Goal: Book appointment/travel/reservation

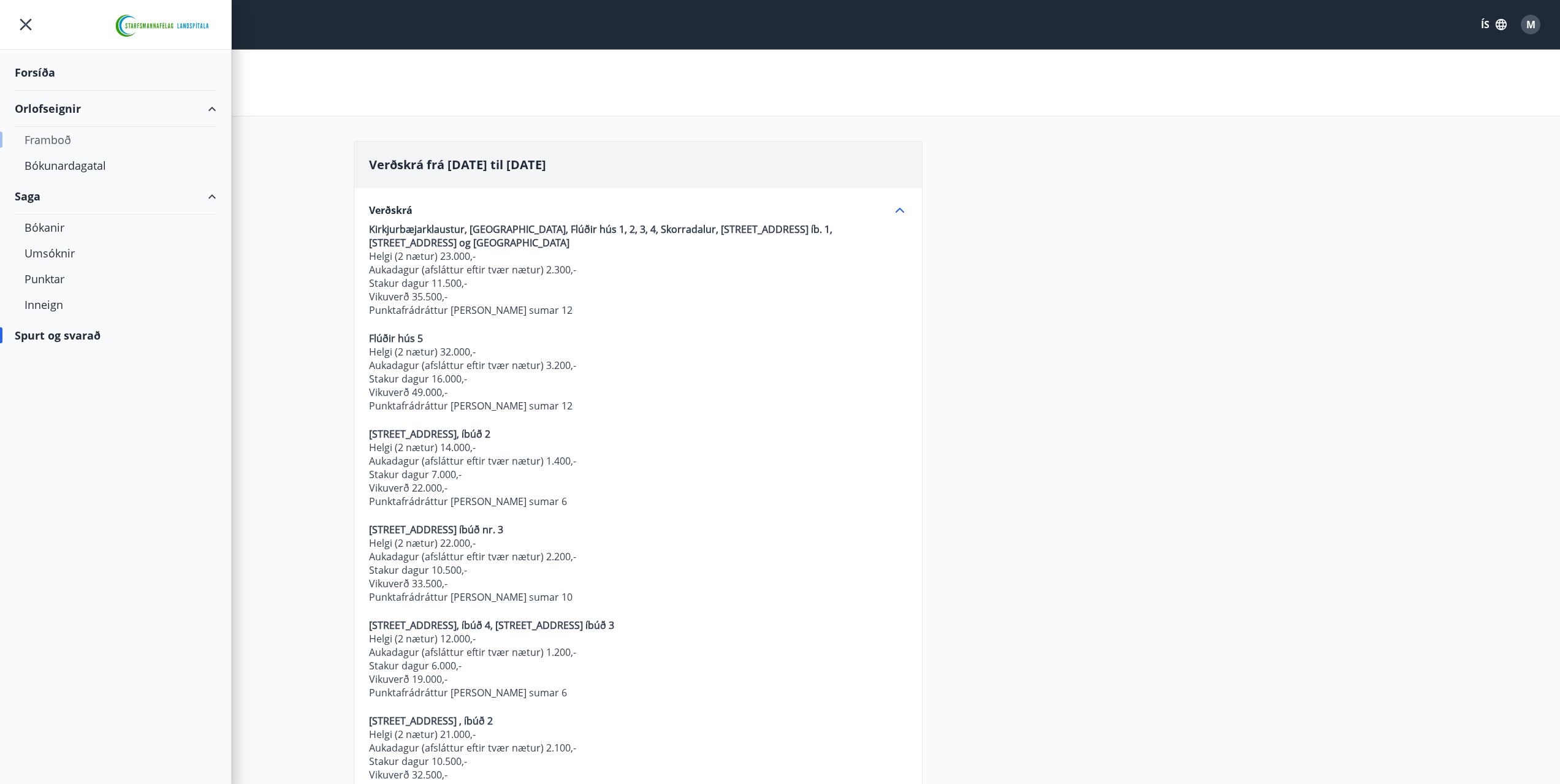
click at [49, 139] on div "Framboð" at bounding box center [116, 139] width 182 height 25
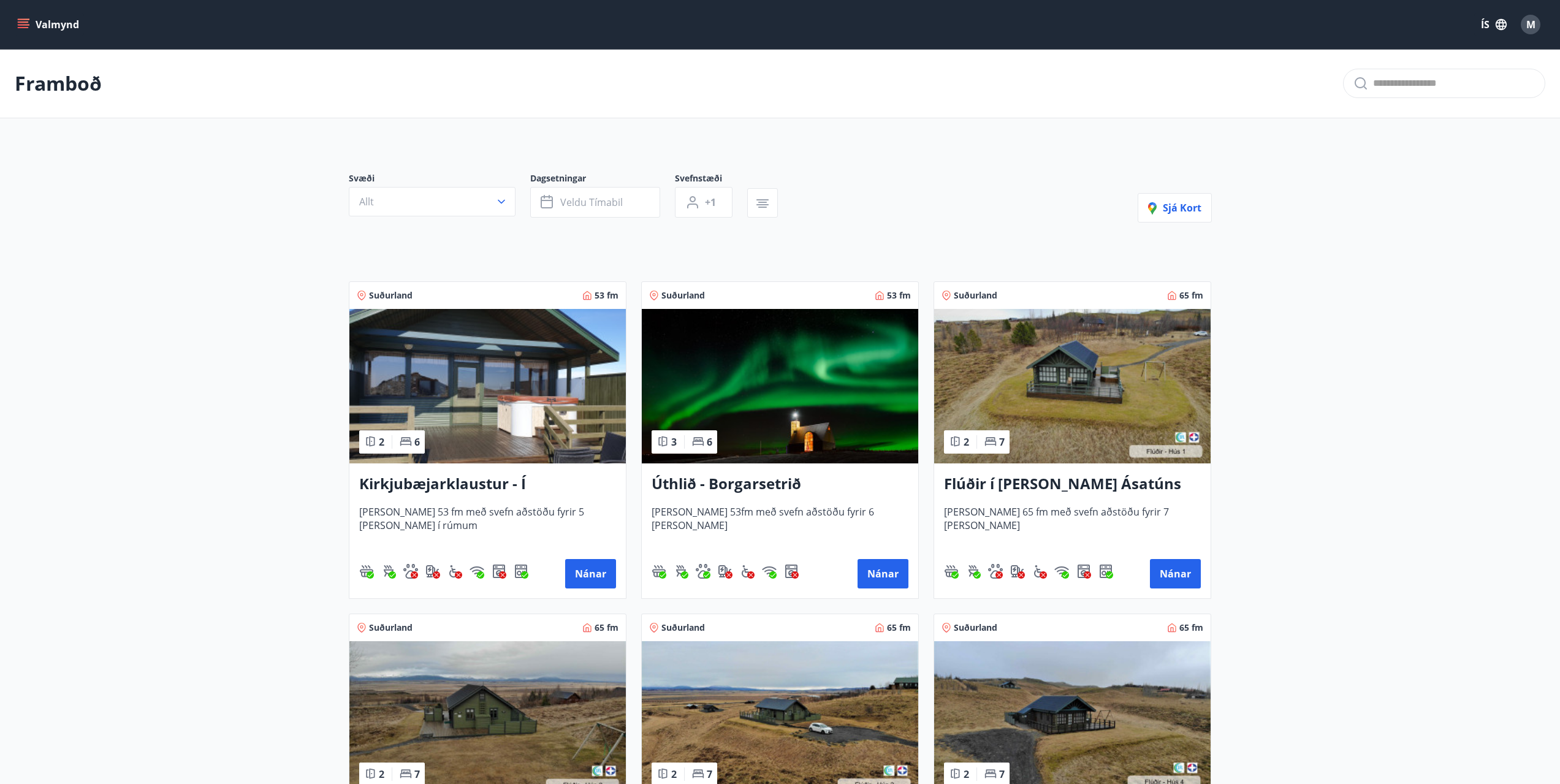
click at [506, 371] on img at bounding box center [487, 386] width 276 height 154
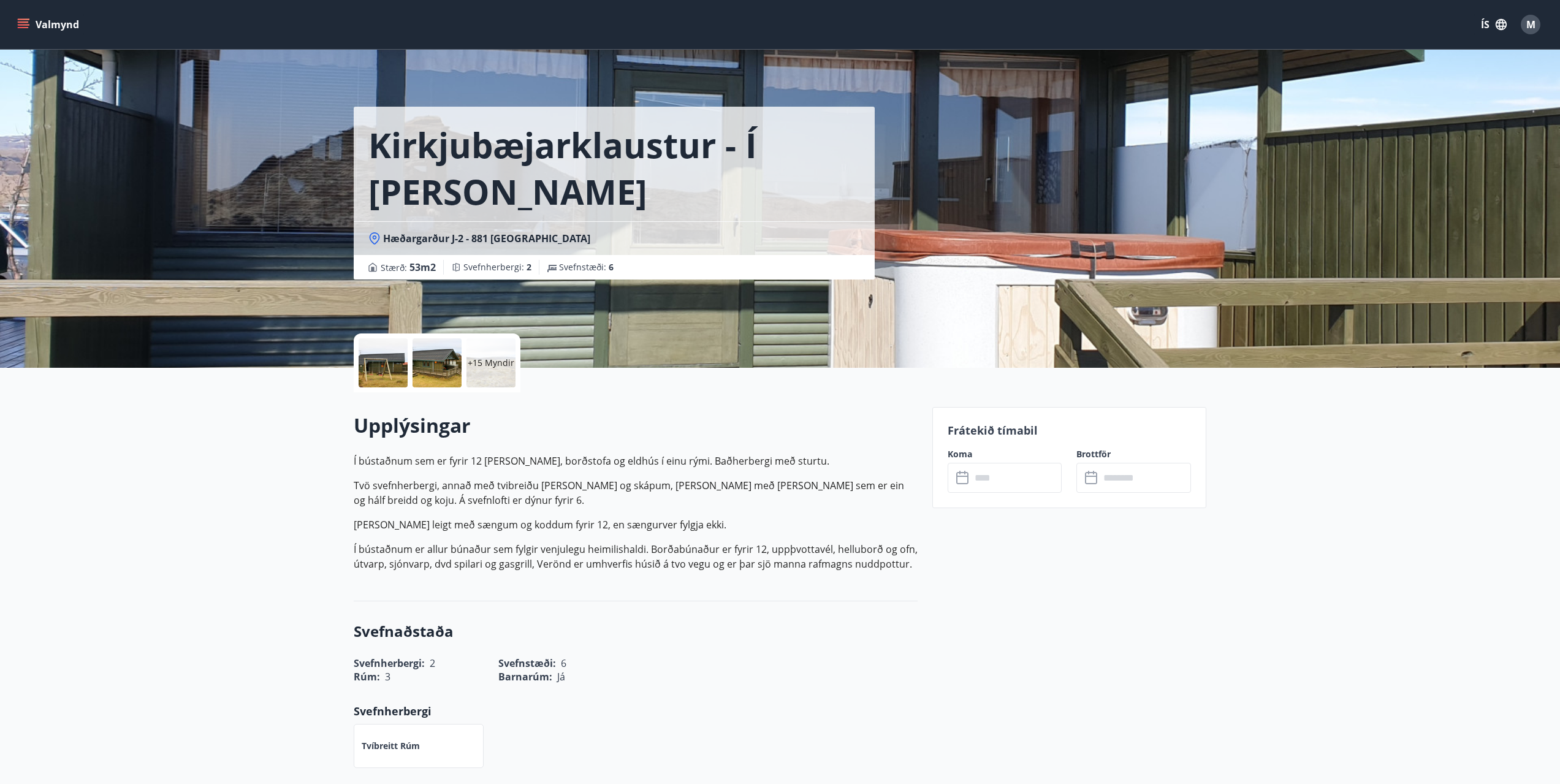
click at [1013, 479] on input "text" at bounding box center [1017, 478] width 91 height 30
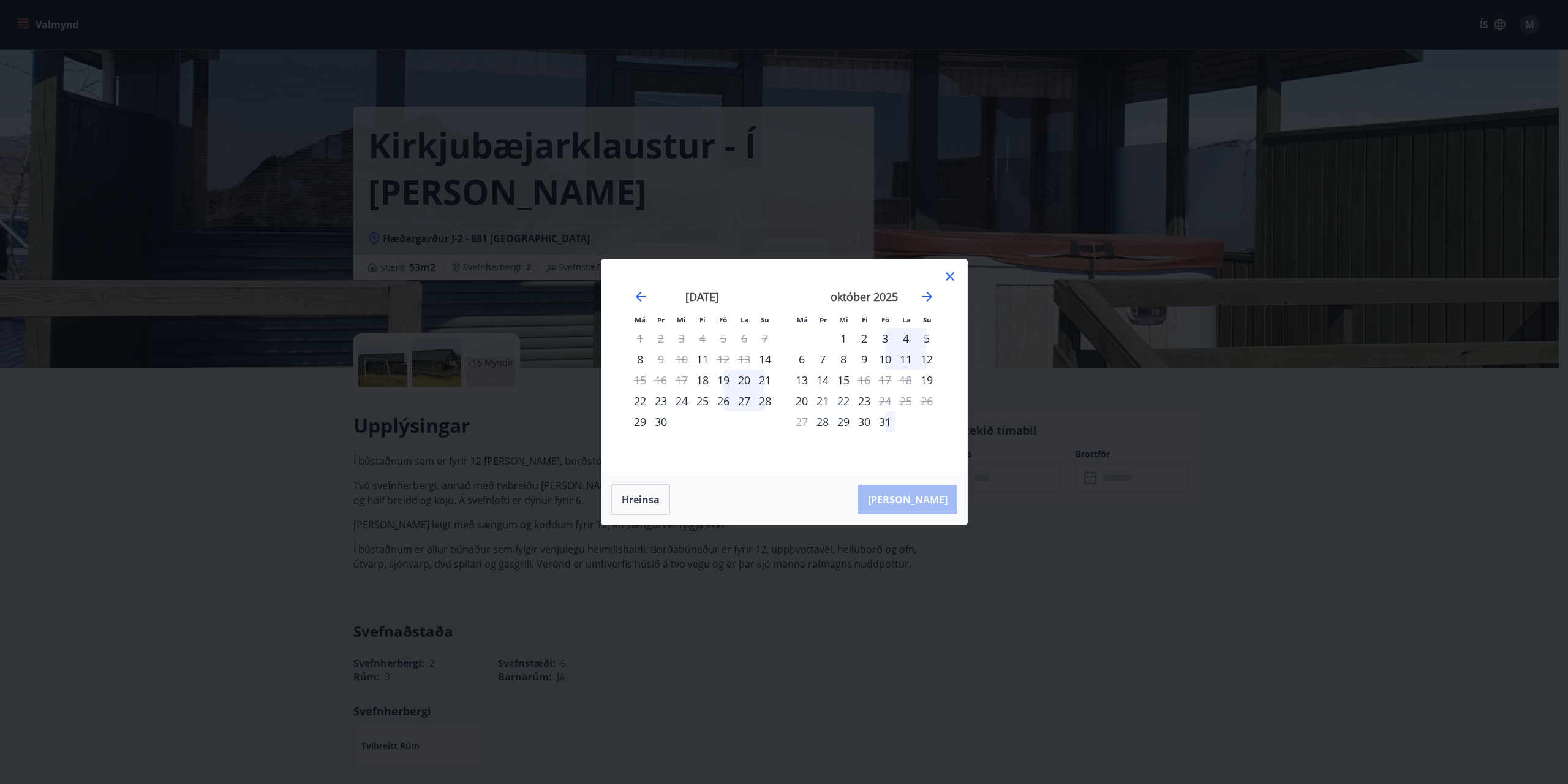
click at [947, 275] on icon at bounding box center [949, 276] width 15 height 15
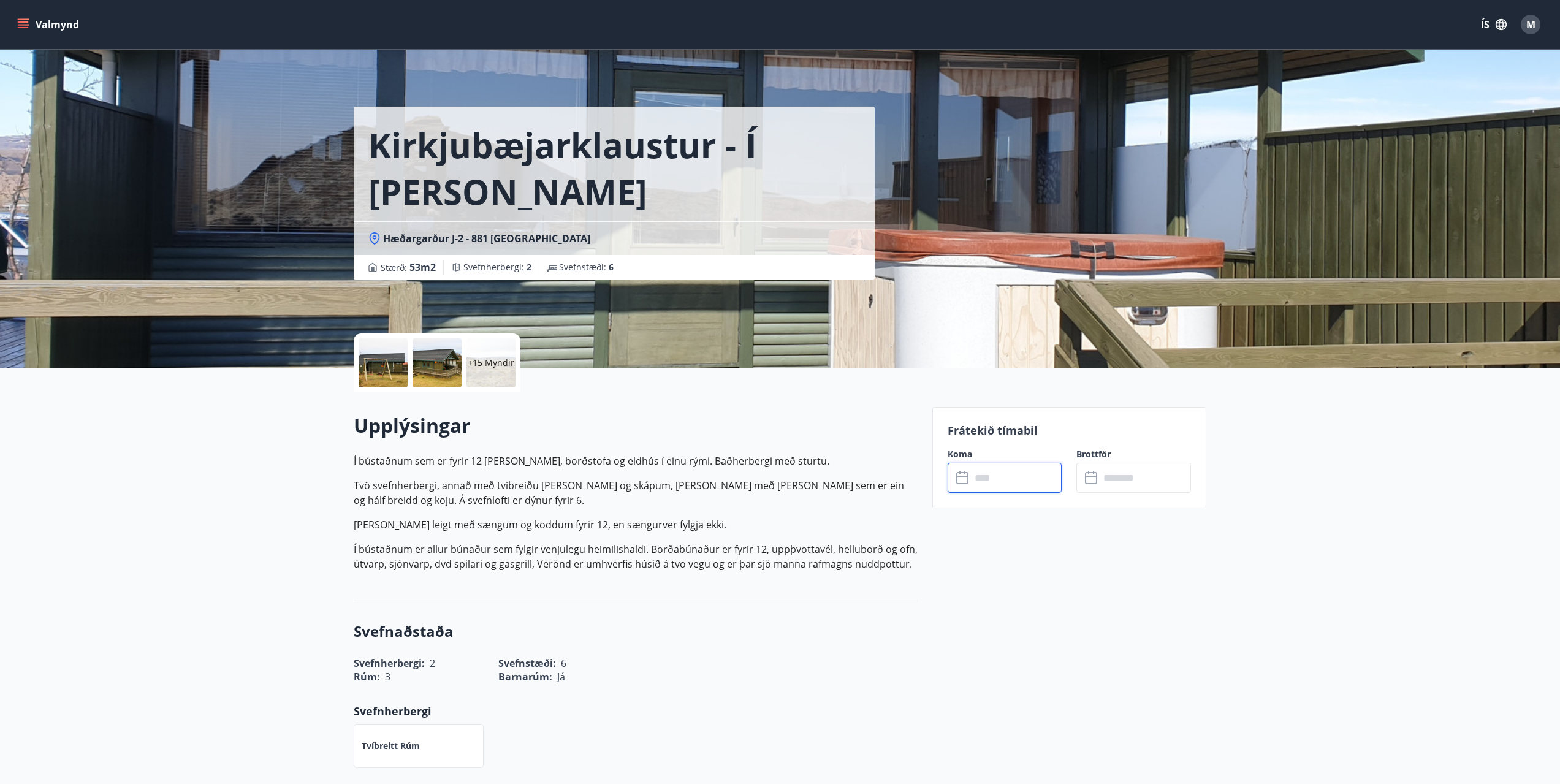
click at [32, 25] on button "Valmynd" at bounding box center [49, 24] width 69 height 22
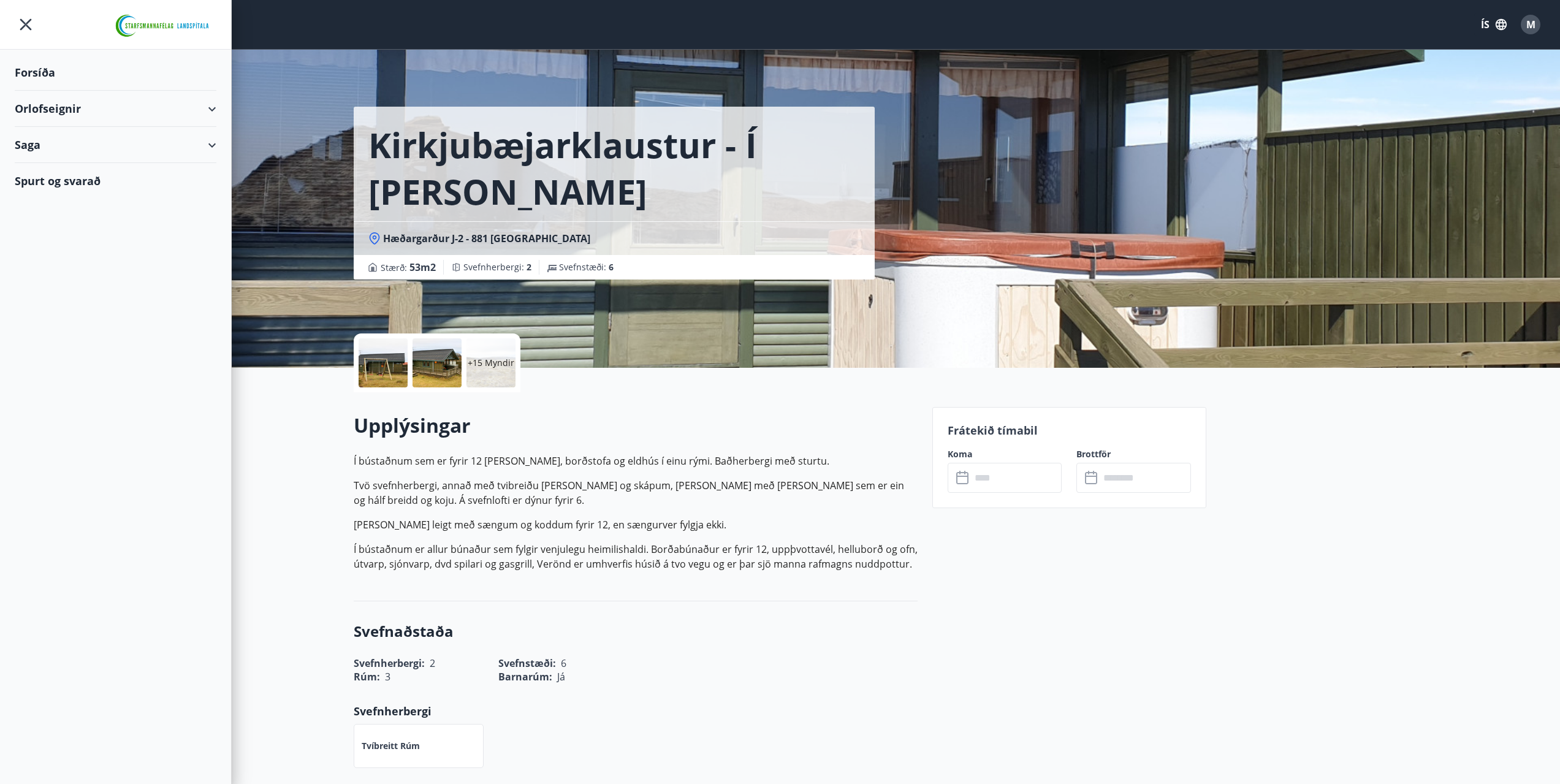
click at [51, 69] on div "Forsíða" at bounding box center [116, 72] width 202 height 36
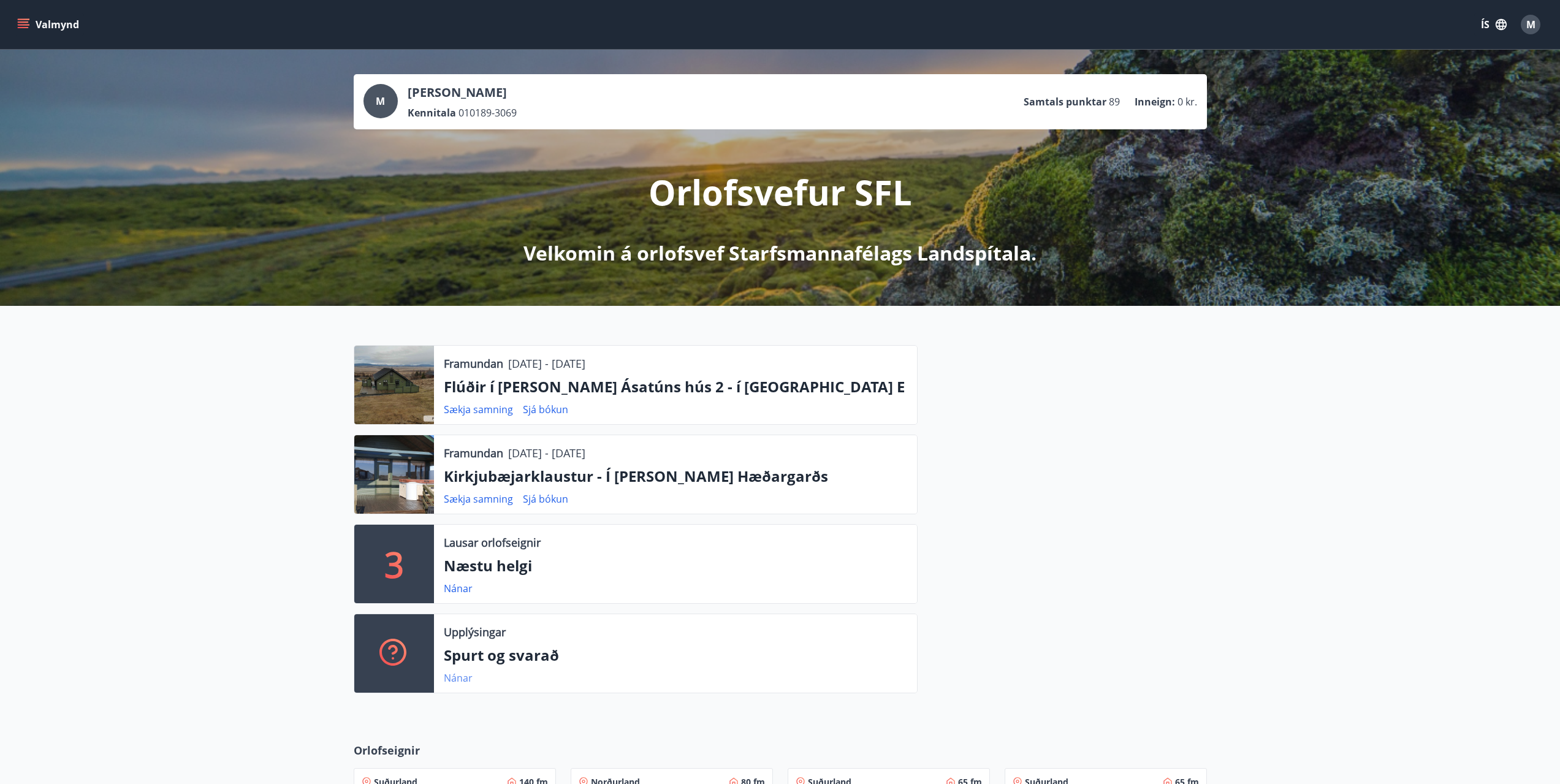
click at [457, 677] on link "Nánar" at bounding box center [458, 677] width 29 height 13
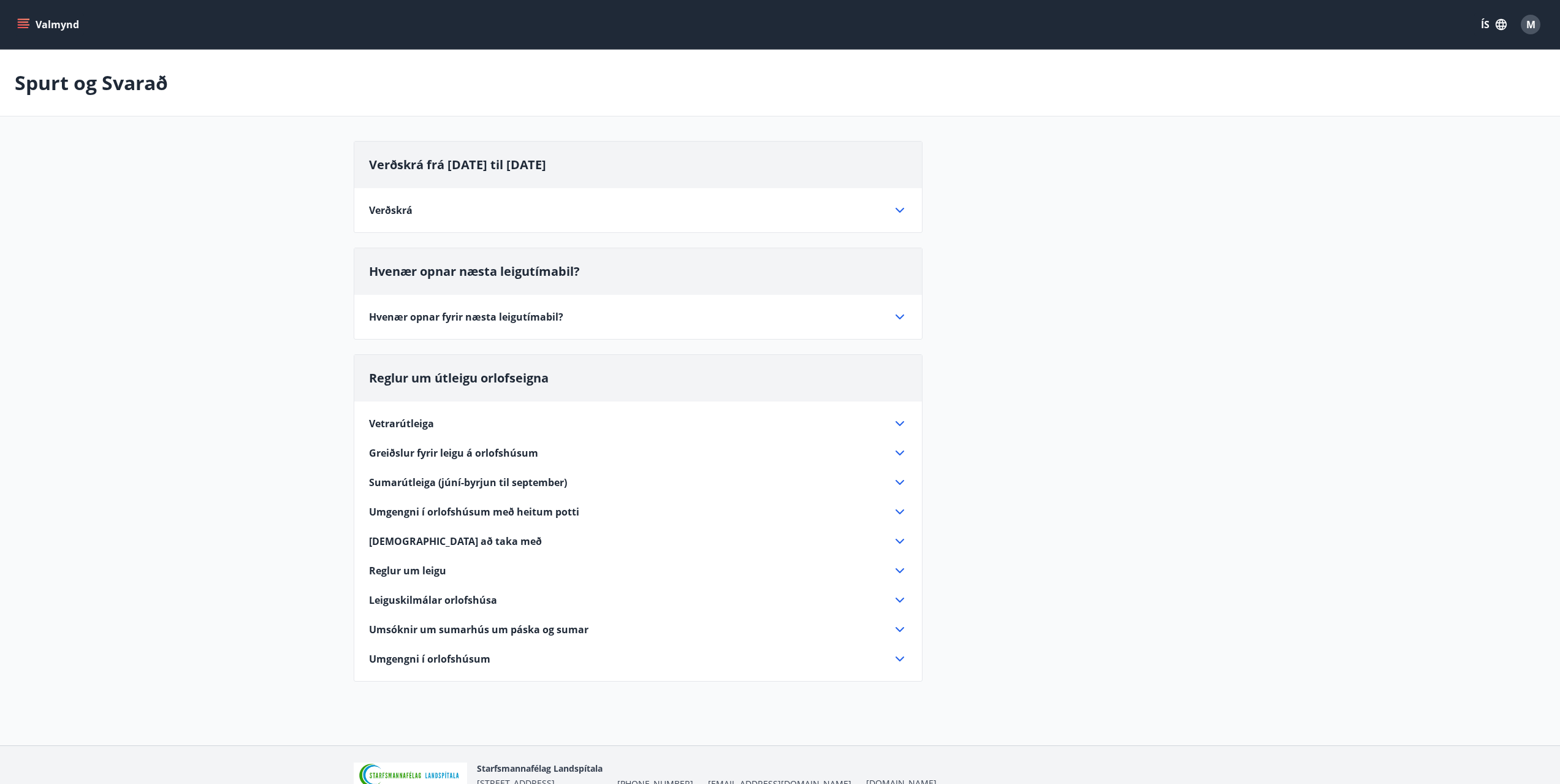
click at [250, 378] on main "Spurt og Svarað Verðskrá frá janúar 2025 til 5. september 2025 Verðskrá Kirkjur…" at bounding box center [780, 373] width 1560 height 646
click at [16, 24] on button "Valmynd" at bounding box center [49, 24] width 69 height 22
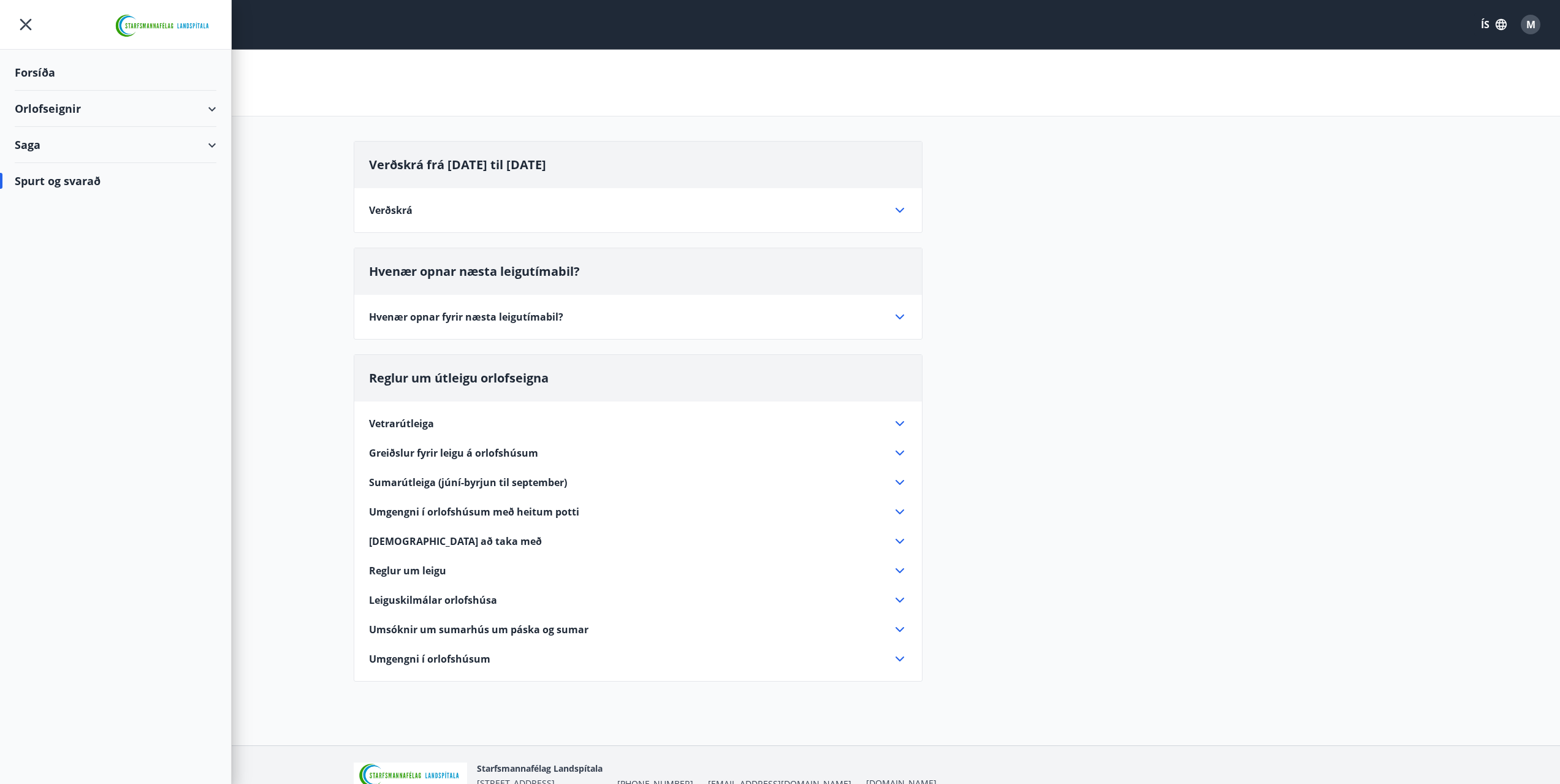
click at [45, 72] on div "Forsíða" at bounding box center [116, 72] width 202 height 36
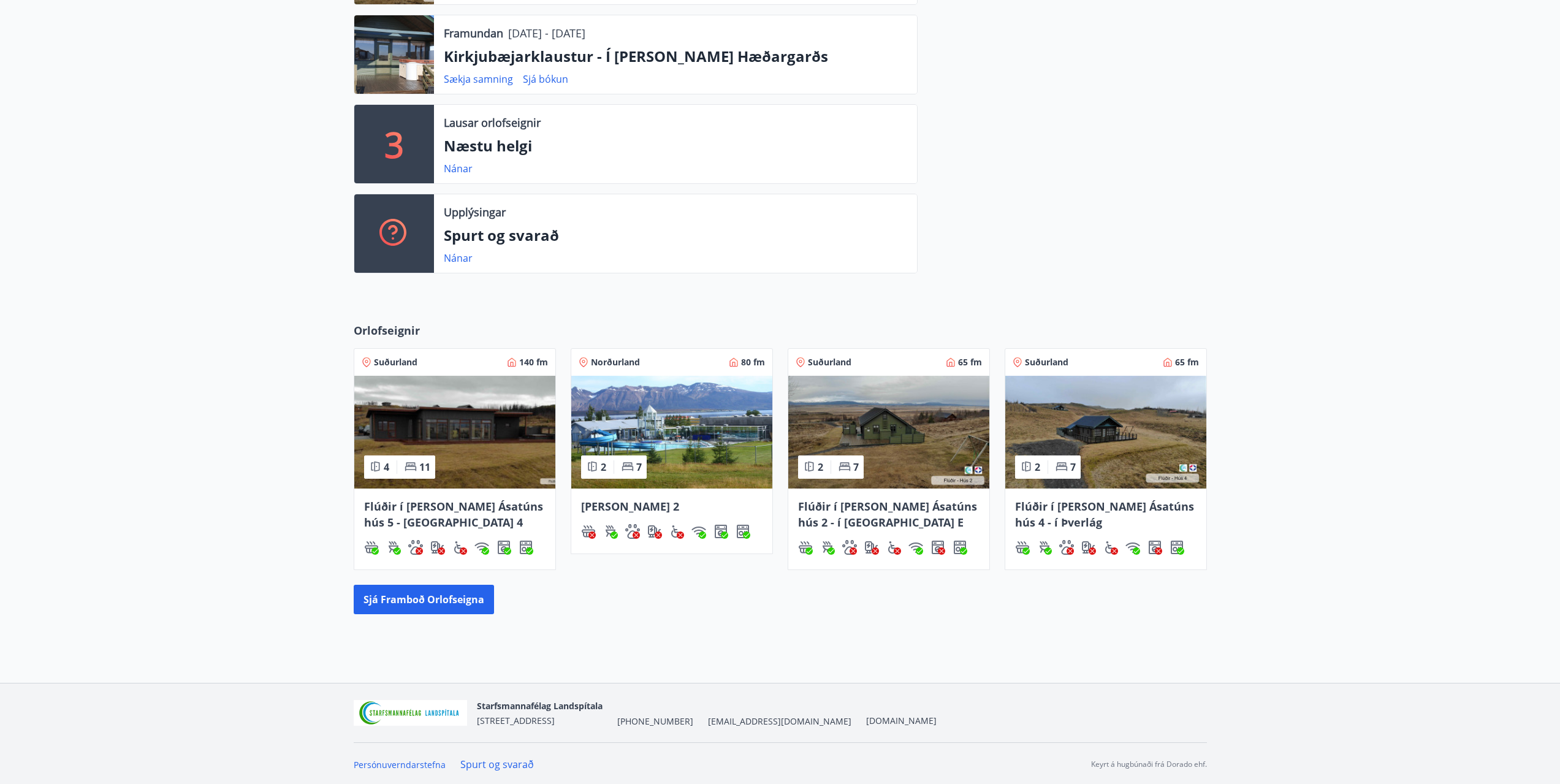
scroll to position [422, 0]
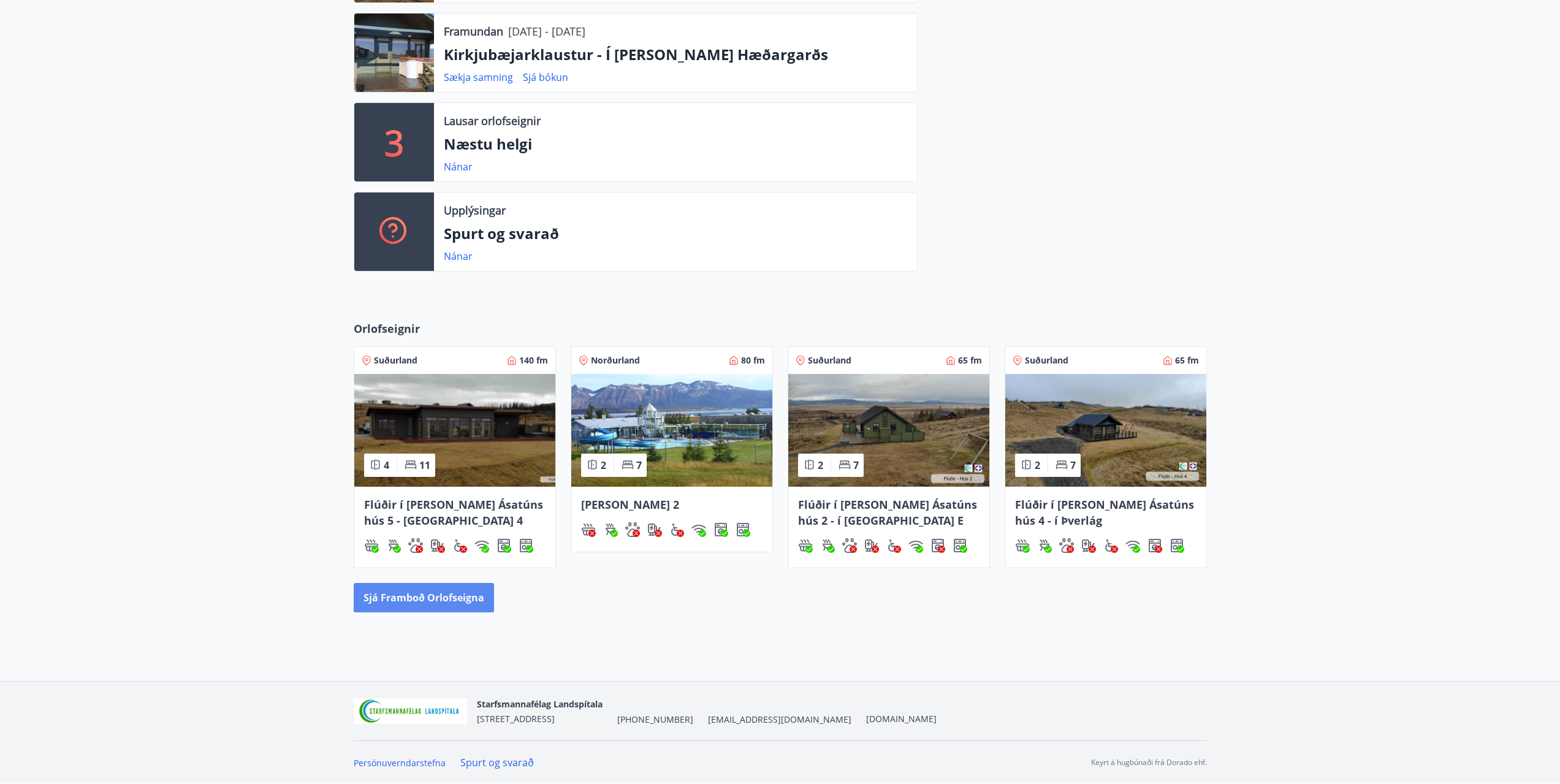
click at [417, 593] on button "Sjá framboð orlofseigna" at bounding box center [424, 598] width 140 height 30
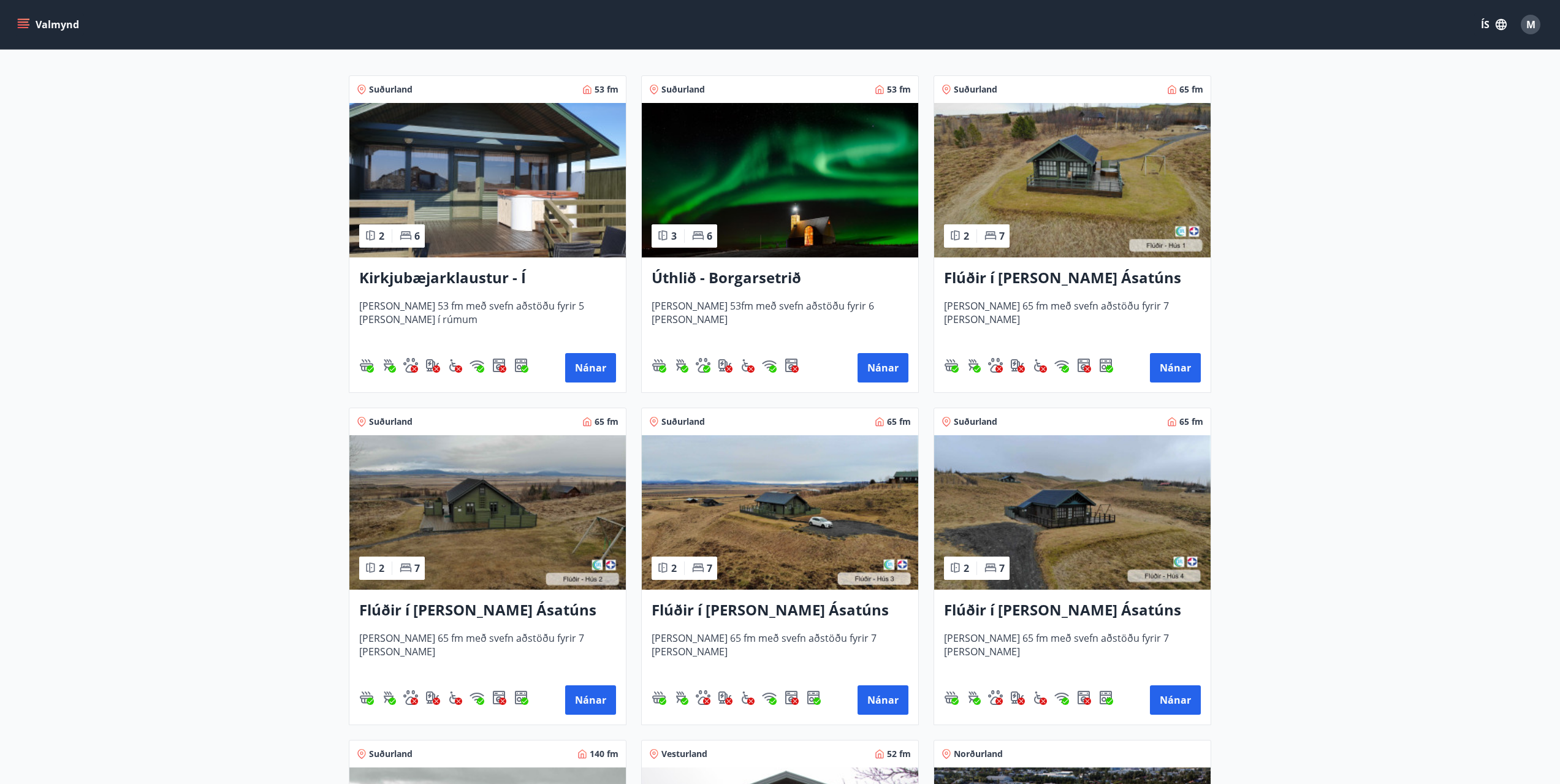
drag, startPoint x: 220, startPoint y: 264, endPoint x: 219, endPoint y: 294, distance: 30.0
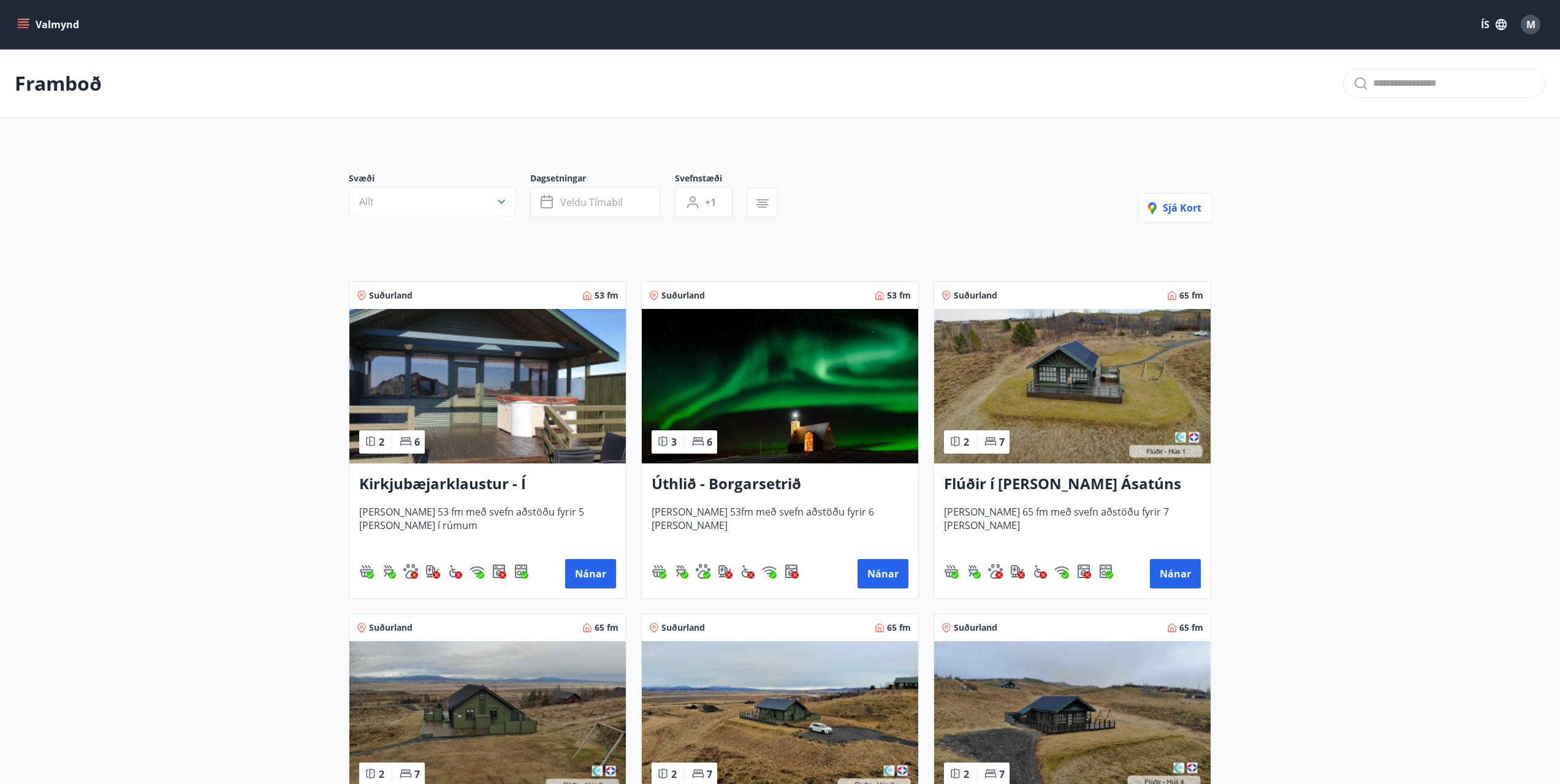
click at [33, 24] on button "Valmynd" at bounding box center [49, 24] width 69 height 22
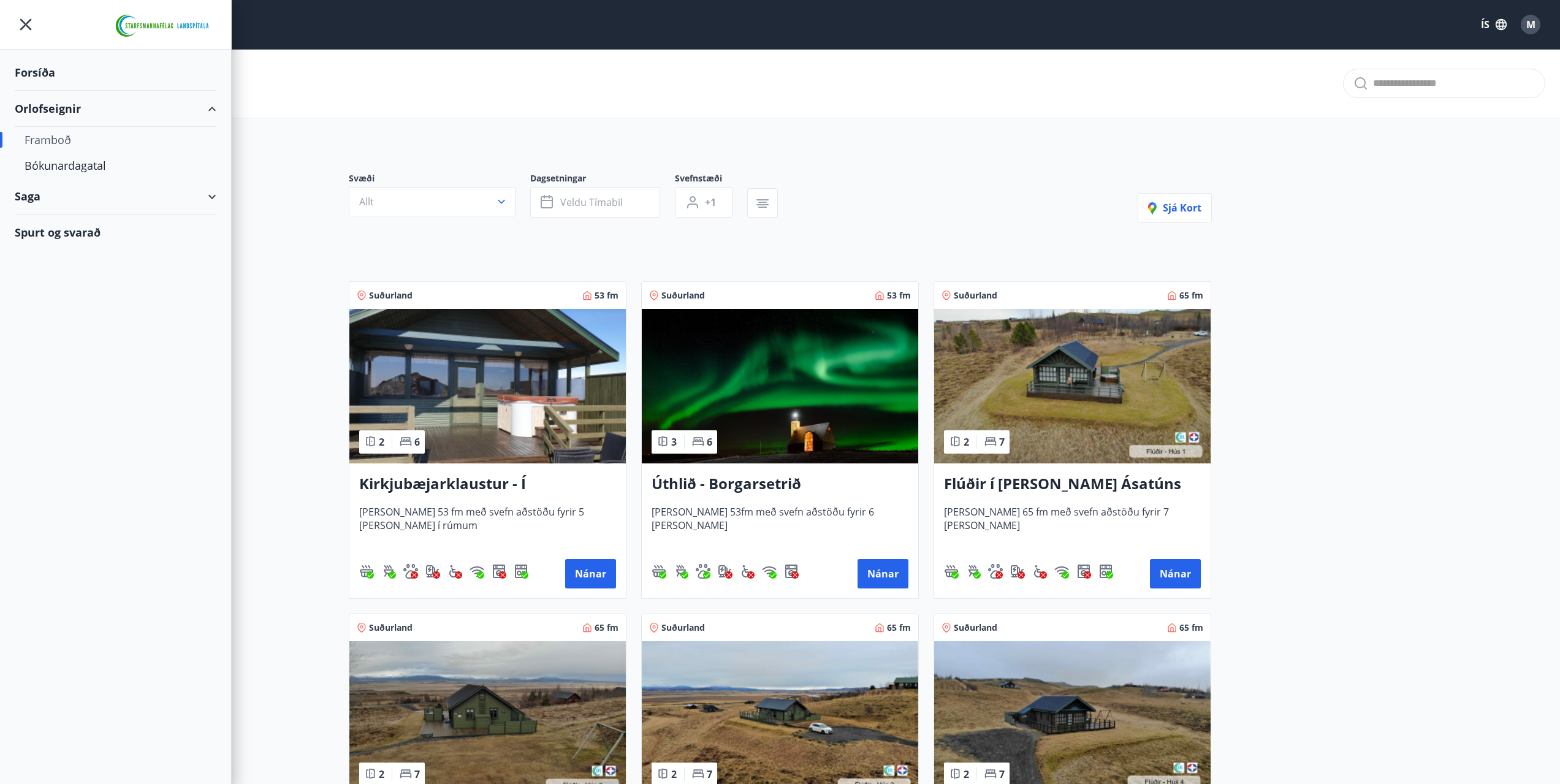
click at [52, 72] on div "Forsíða" at bounding box center [116, 72] width 202 height 36
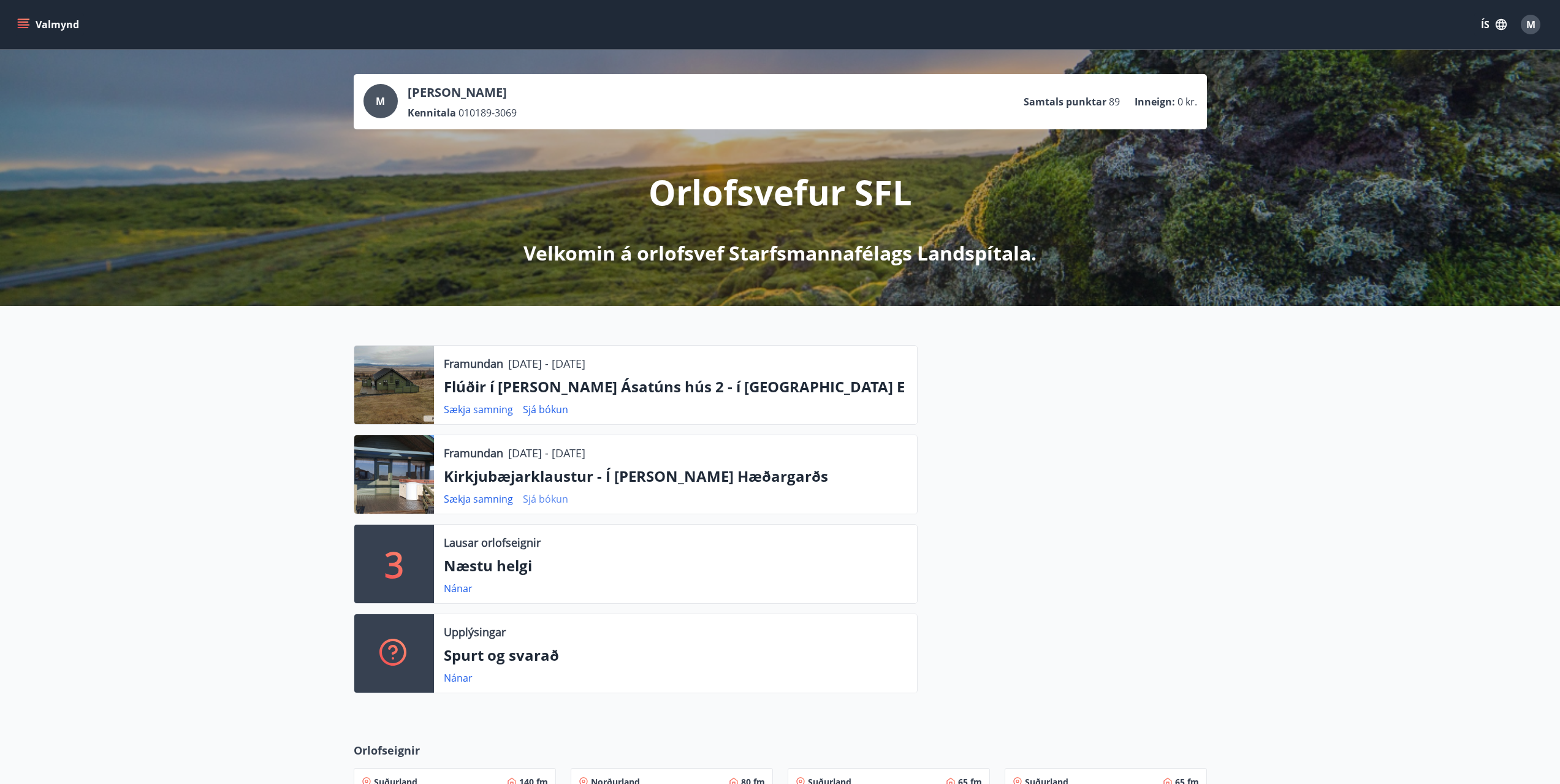
click at [556, 496] on link "Sjá bókun" at bounding box center [546, 498] width 46 height 13
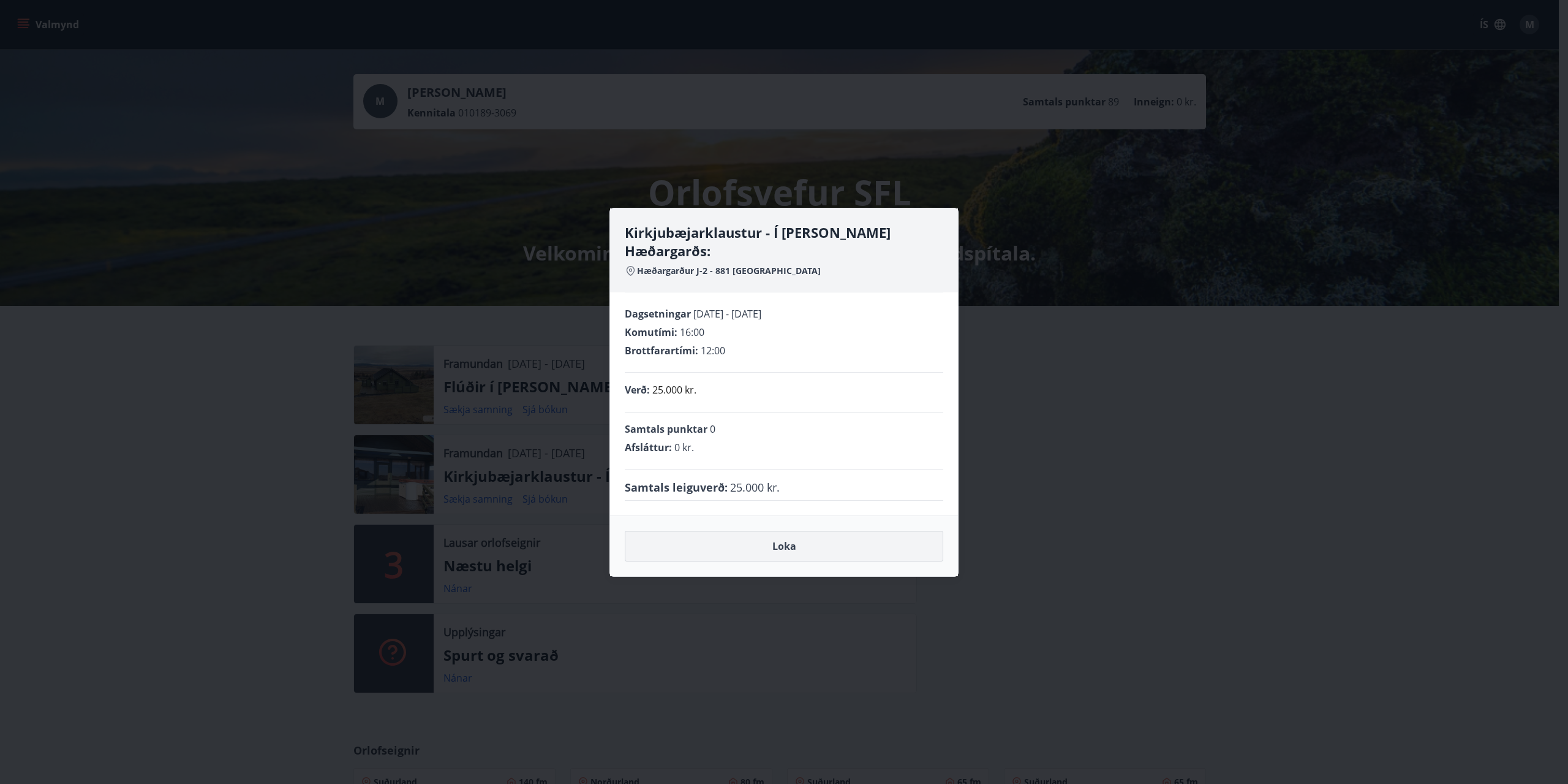
click at [810, 537] on button "Loka" at bounding box center [784, 545] width 318 height 31
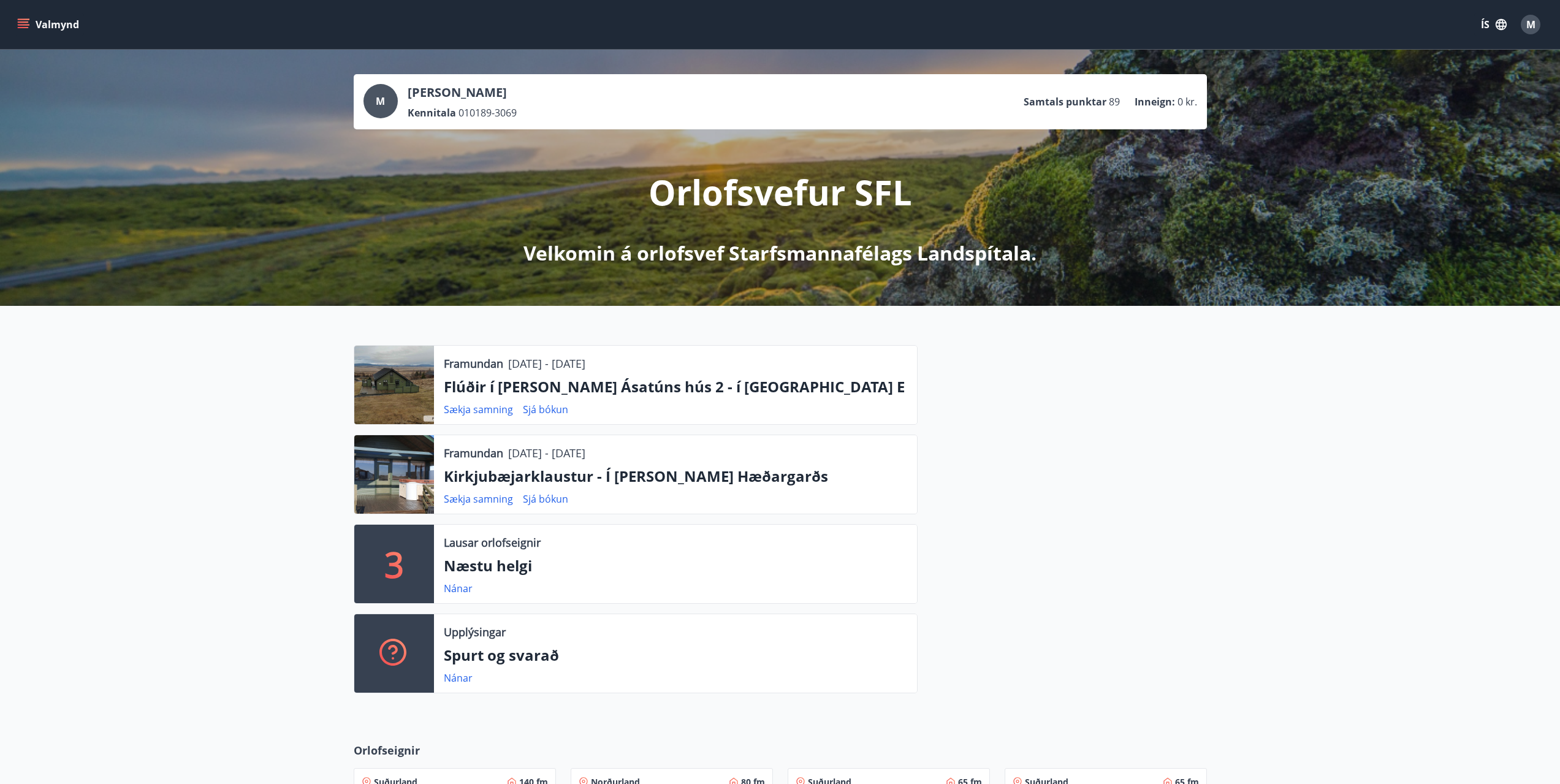
click at [24, 23] on icon "menu" at bounding box center [23, 21] width 11 height 1
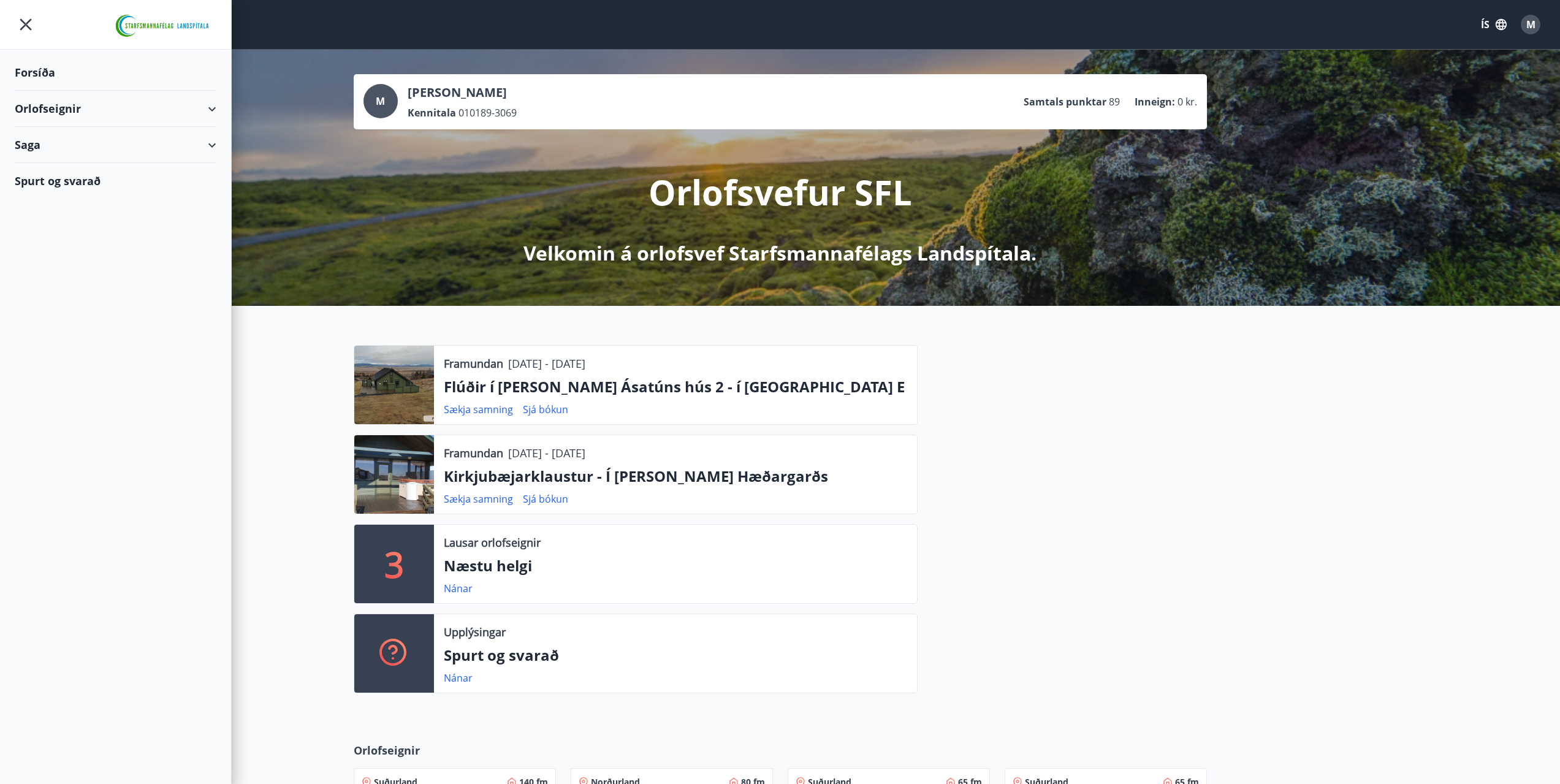
click at [68, 106] on div "Orlofseignir" at bounding box center [116, 108] width 202 height 36
click at [56, 143] on div "Framboð" at bounding box center [116, 139] width 182 height 25
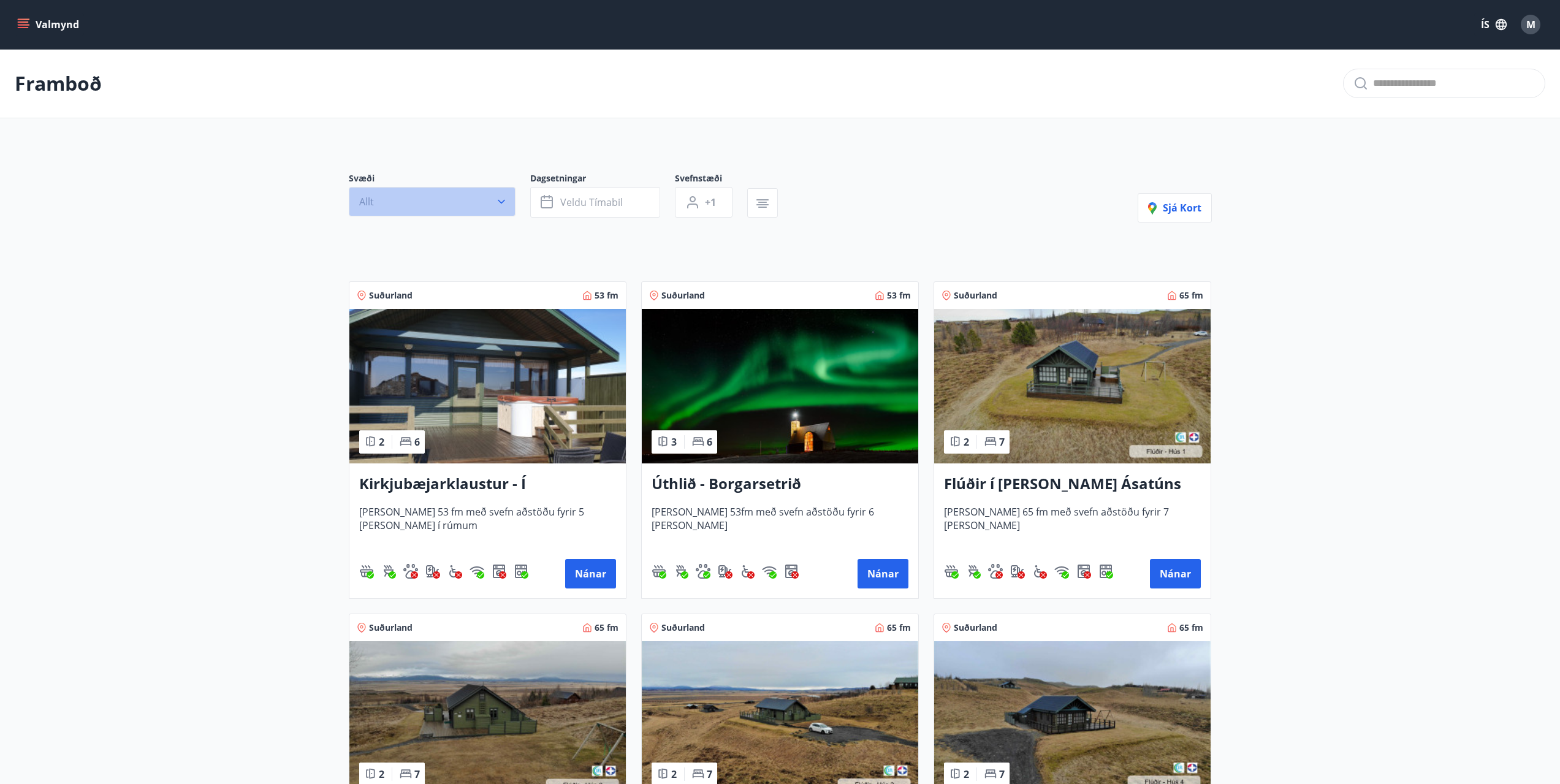
click at [465, 204] on button "Allt" at bounding box center [433, 202] width 167 height 30
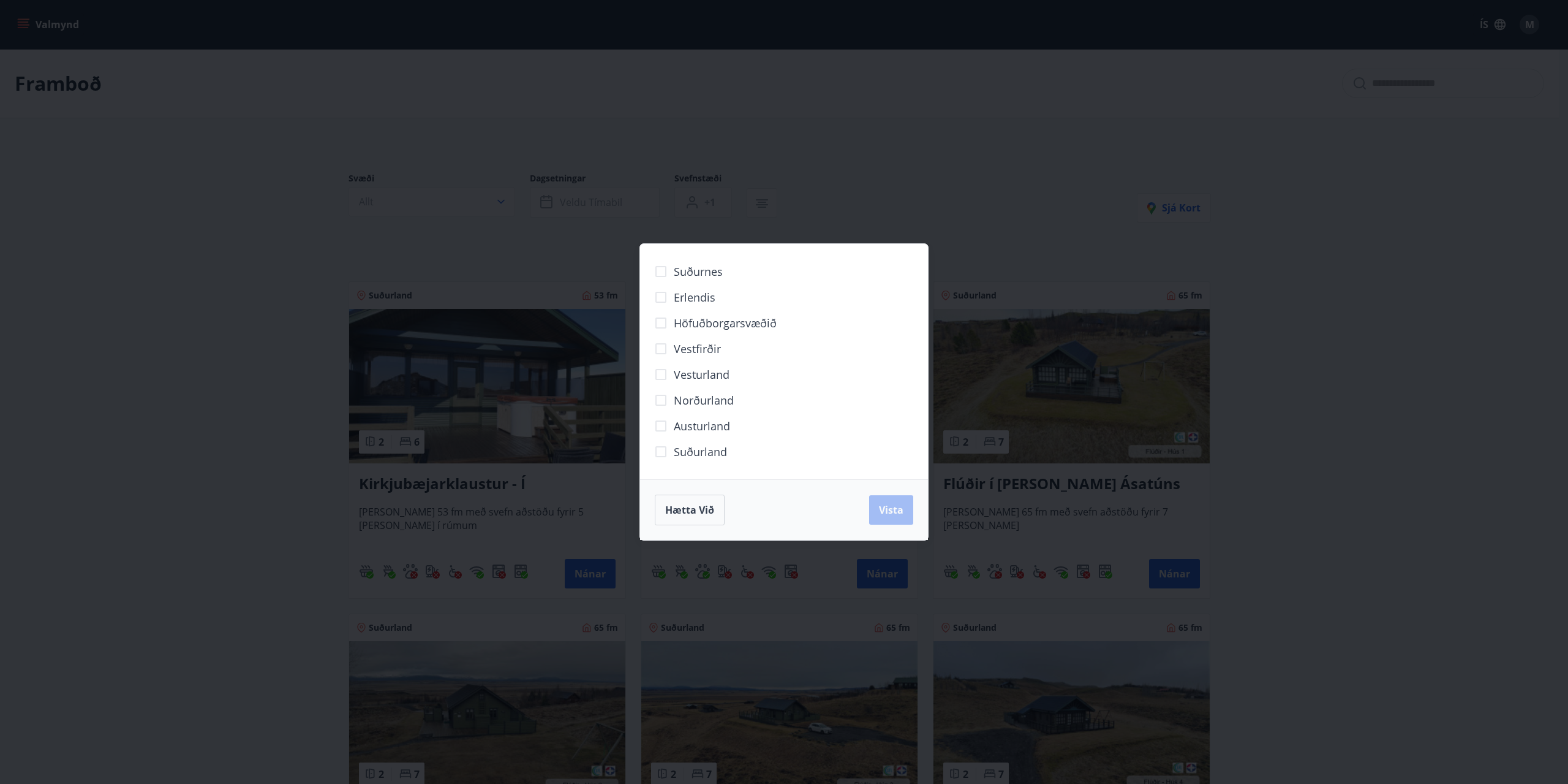
drag, startPoint x: 46, startPoint y: 373, endPoint x: 380, endPoint y: 408, distance: 335.8
click at [49, 374] on div "Suðurnes Erlendis Höfuðborgarsvæðið Vestfirðir Vesturland Norðurland Austurland…" at bounding box center [784, 392] width 1568 height 784
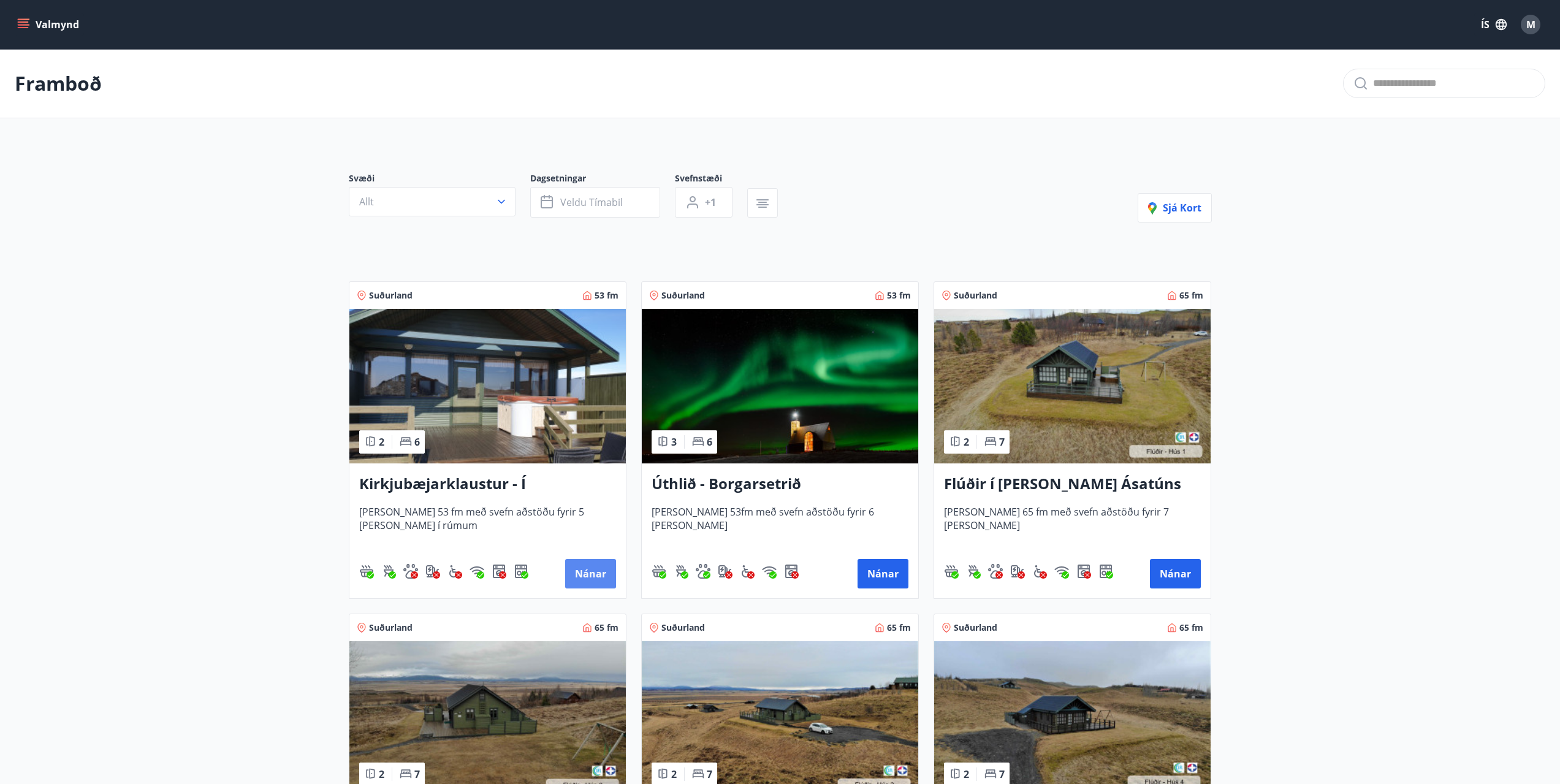
click at [603, 579] on button "Nánar" at bounding box center [590, 574] width 51 height 30
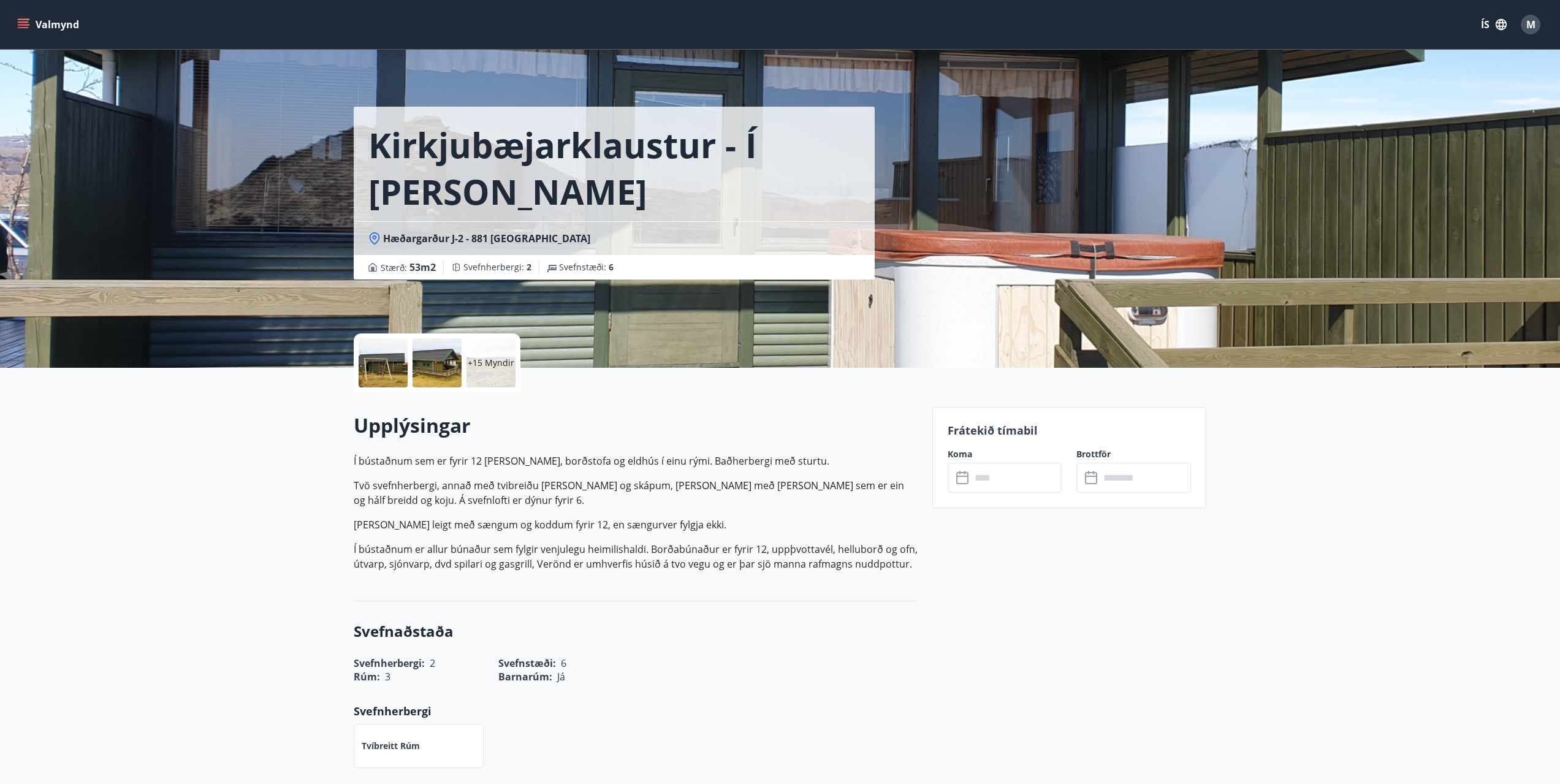
click at [1006, 481] on input "text" at bounding box center [1017, 478] width 91 height 30
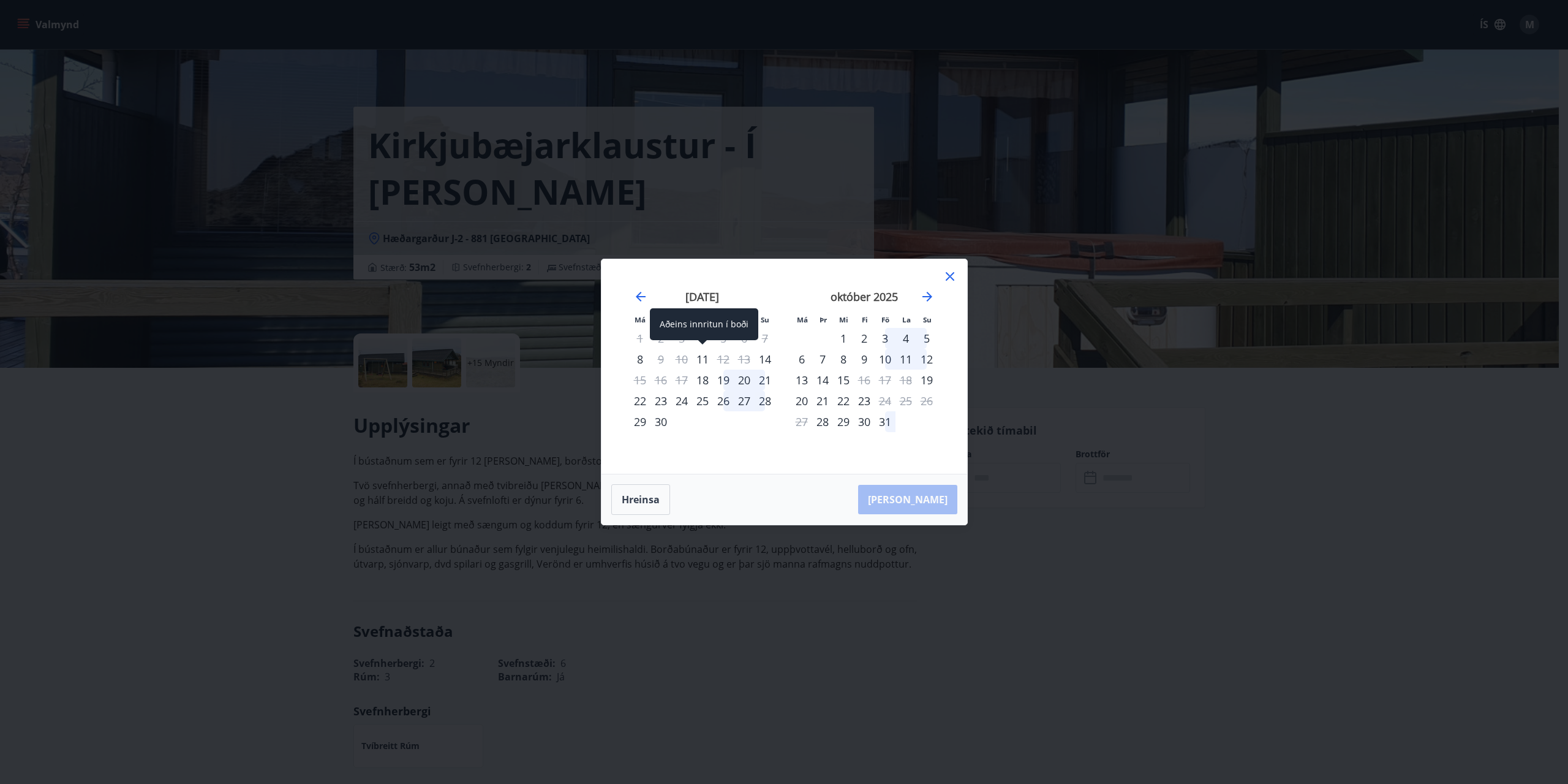
click at [702, 358] on div "11" at bounding box center [703, 360] width 21 height 21
click at [730, 360] on div "12" at bounding box center [723, 360] width 21 height 21
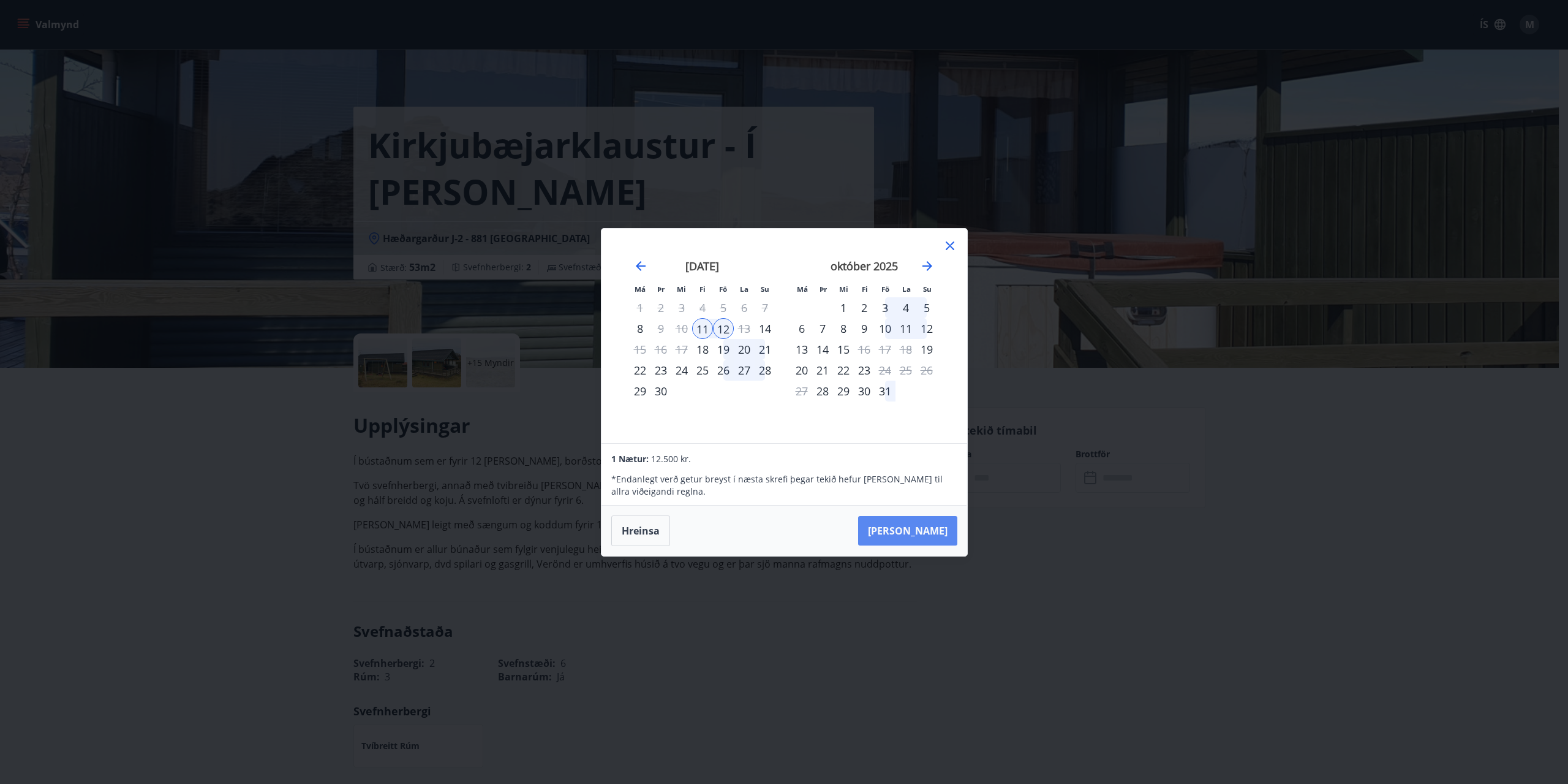
click at [932, 534] on button "Taka Frá" at bounding box center [907, 531] width 99 height 30
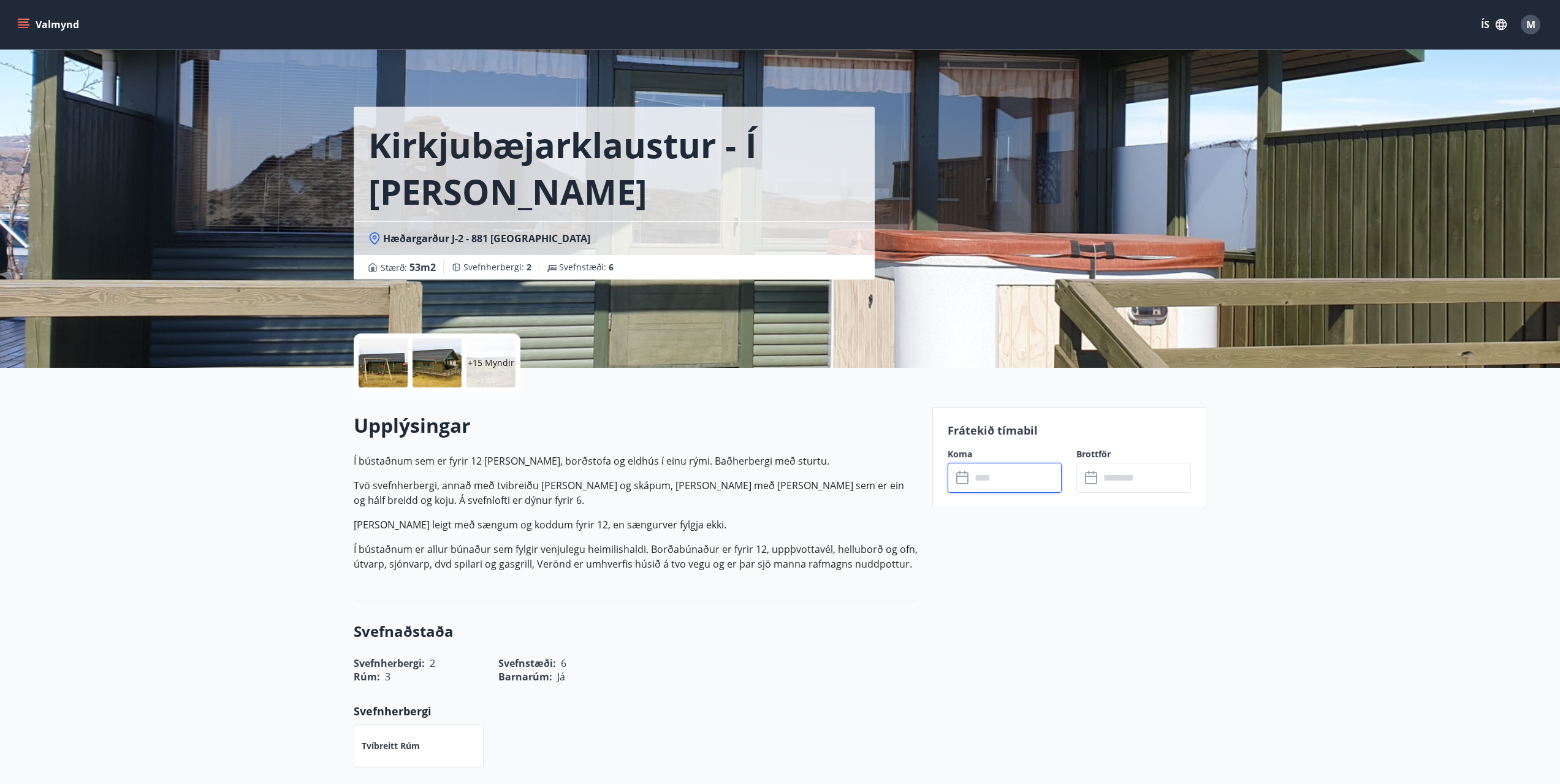
type input "******"
click at [1137, 594] on button "Greiða" at bounding box center [1134, 590] width 115 height 30
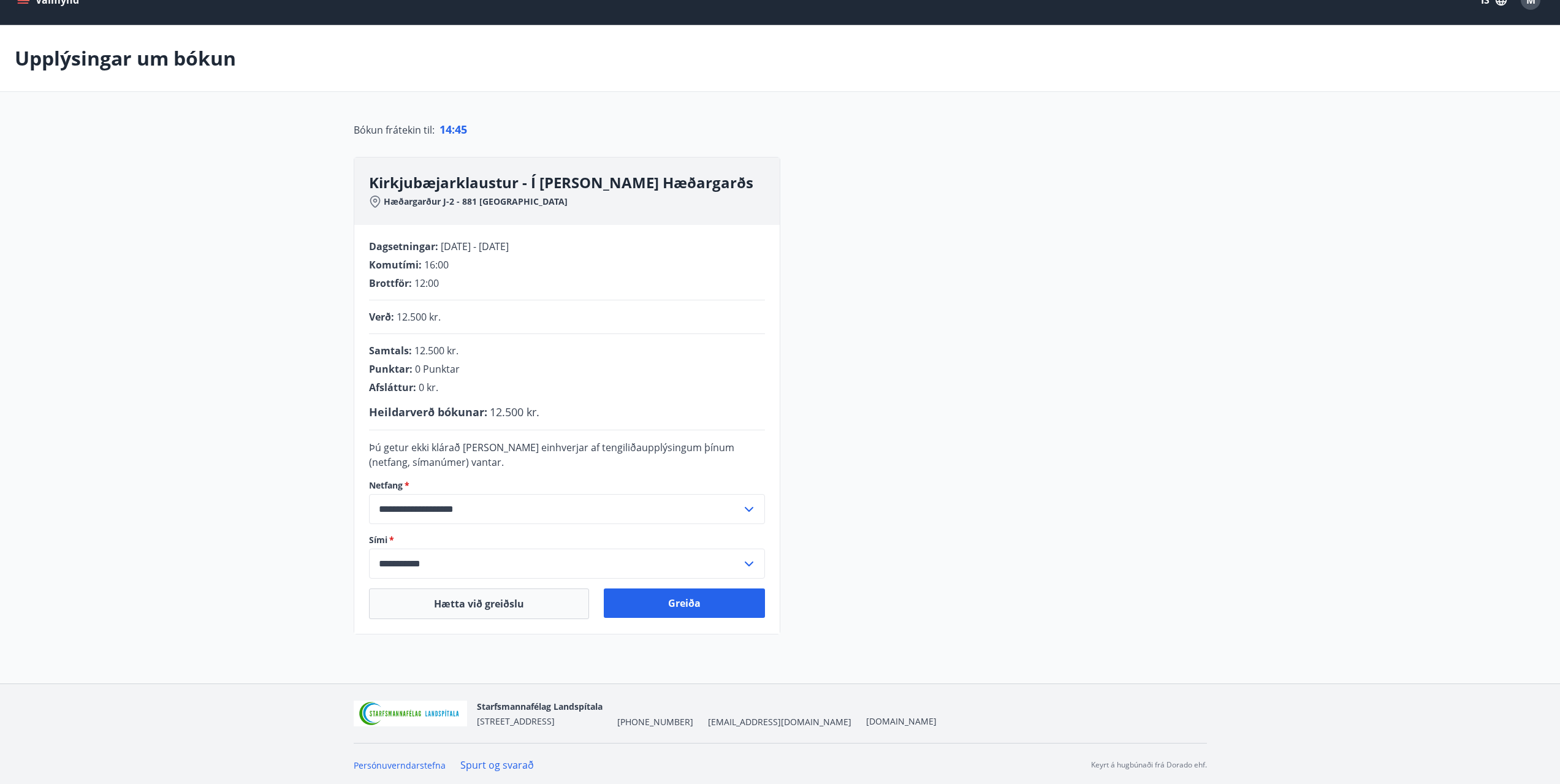
scroll to position [27, 0]
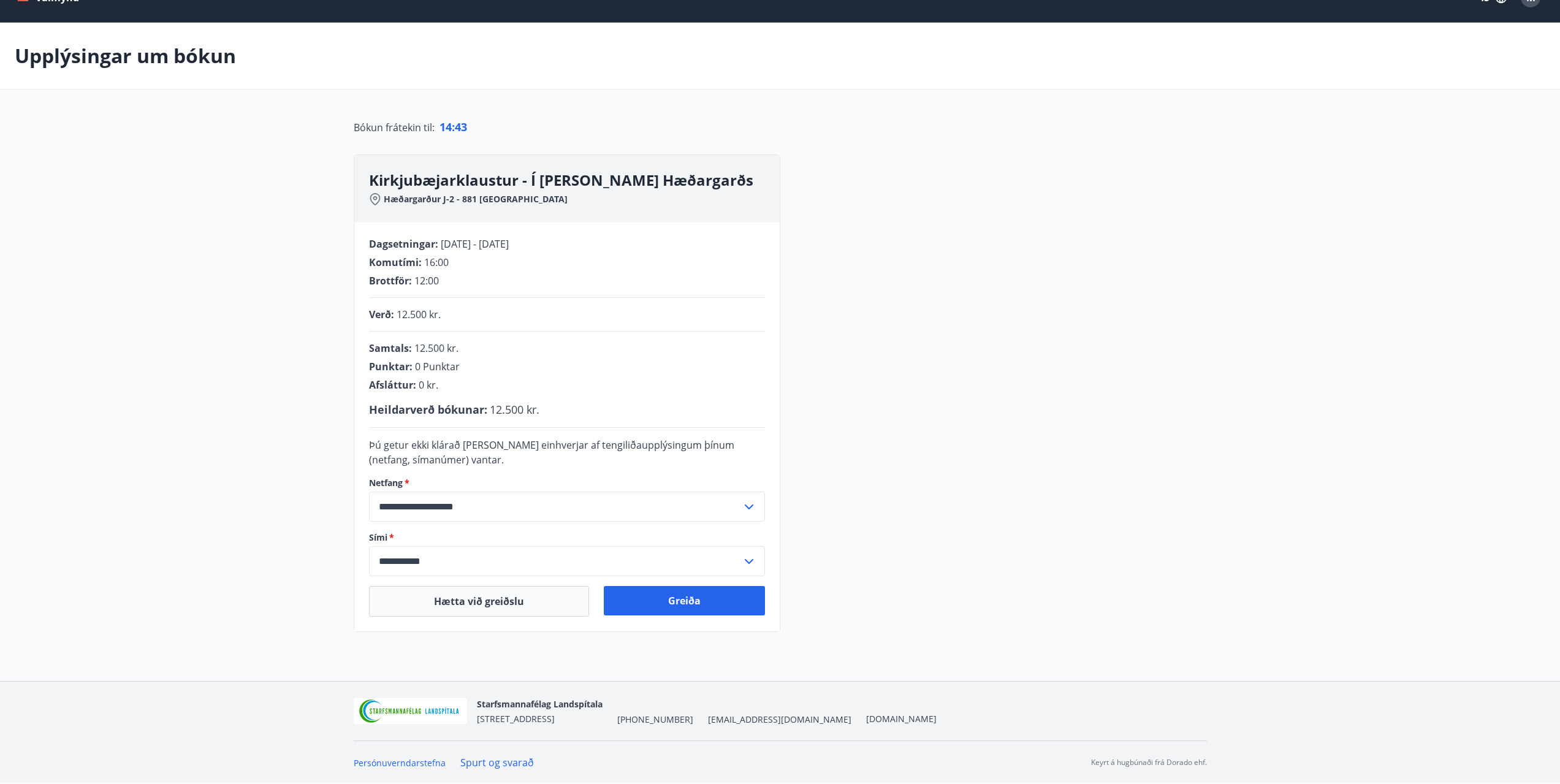
drag, startPoint x: 268, startPoint y: 237, endPoint x: 263, endPoint y: 270, distance: 33.4
click at [720, 598] on button "Greiða" at bounding box center [684, 601] width 161 height 30
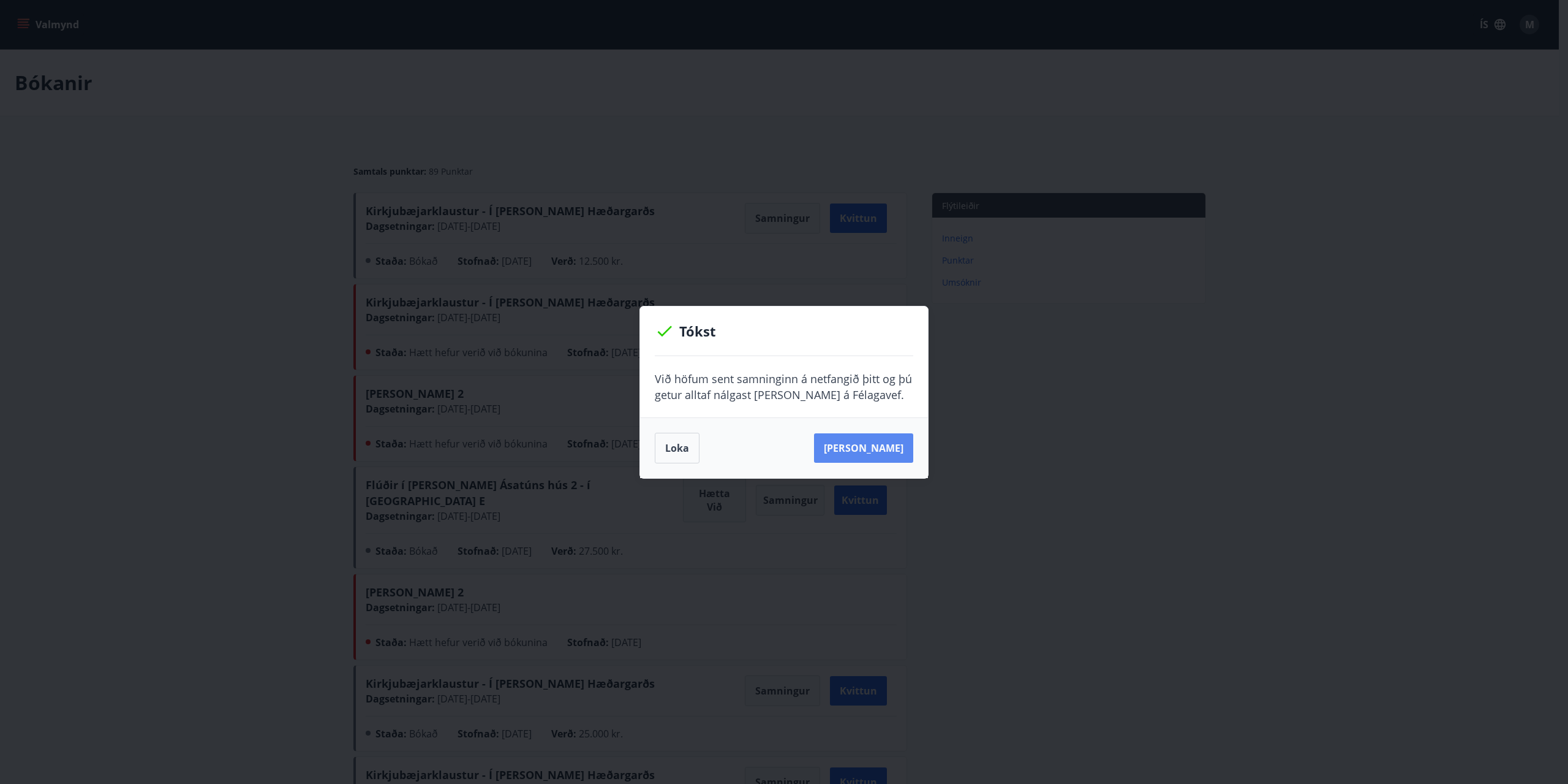
click at [869, 451] on button "[PERSON_NAME]" at bounding box center [863, 448] width 99 height 30
click at [686, 448] on button "Loka" at bounding box center [677, 447] width 45 height 31
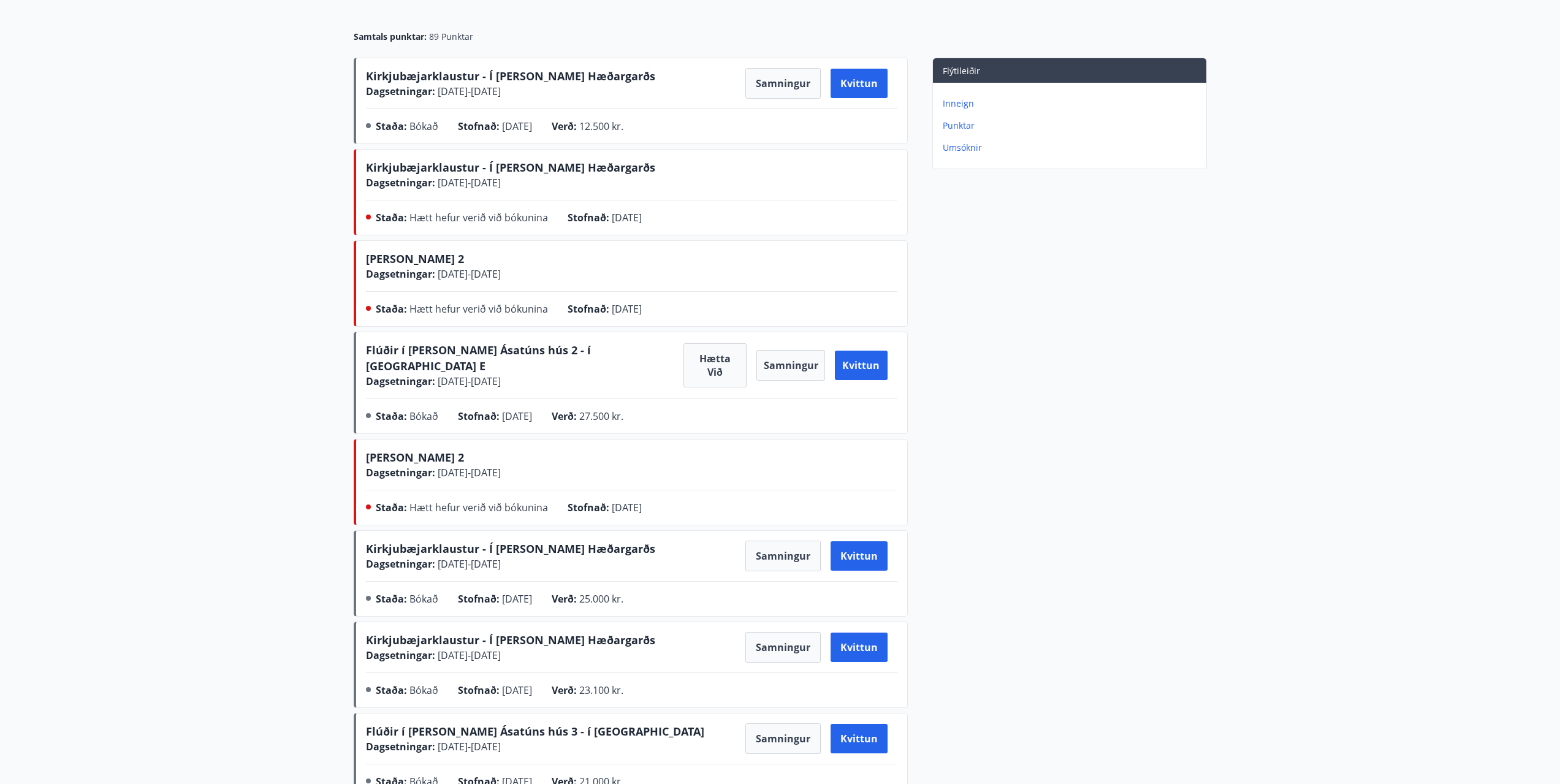
scroll to position [291, 0]
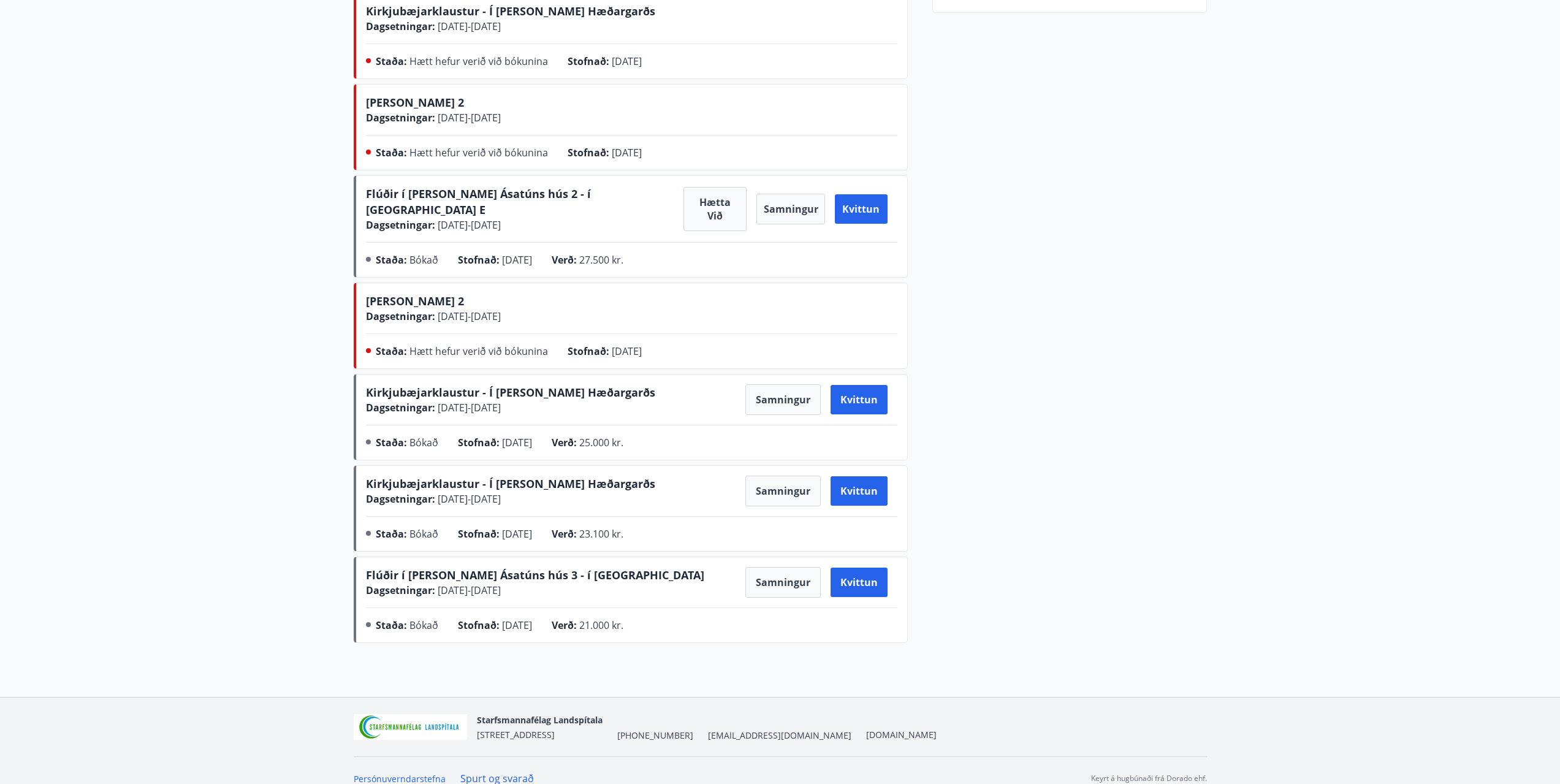
drag, startPoint x: 188, startPoint y: 222, endPoint x: 204, endPoint y: 247, distance: 29.7
